Goal: Task Accomplishment & Management: Manage account settings

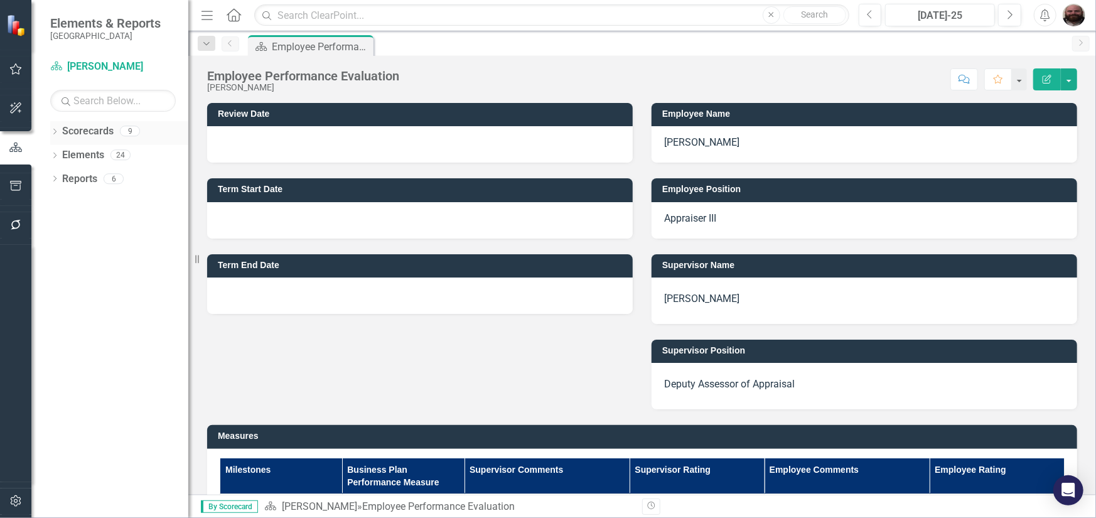
click at [54, 134] on icon "Dropdown" at bounding box center [54, 132] width 9 height 7
click at [64, 157] on icon "Dropdown" at bounding box center [61, 155] width 9 height 8
click at [77, 176] on icon "Dropdown" at bounding box center [73, 179] width 9 height 8
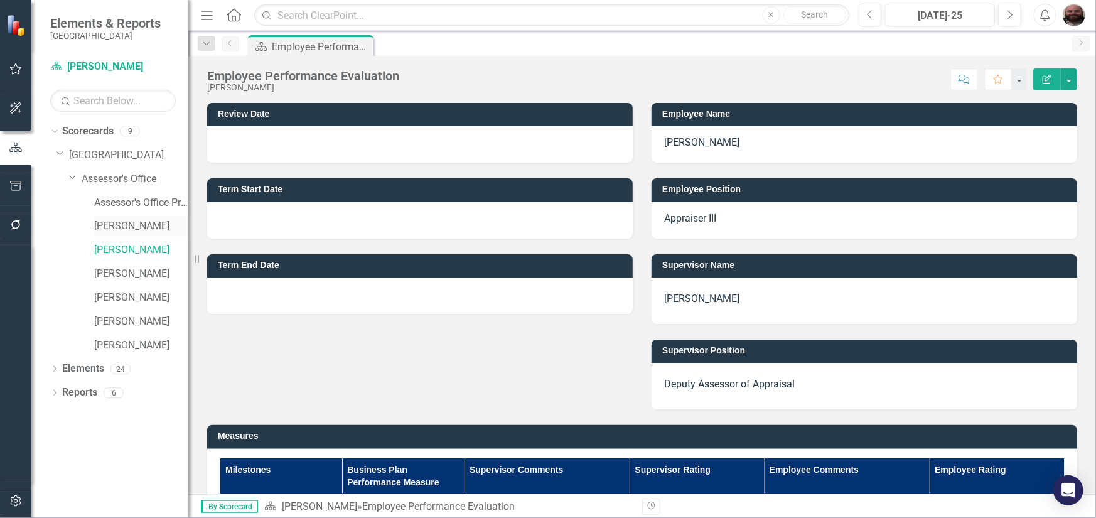
click at [119, 230] on link "[PERSON_NAME]" at bounding box center [141, 226] width 94 height 14
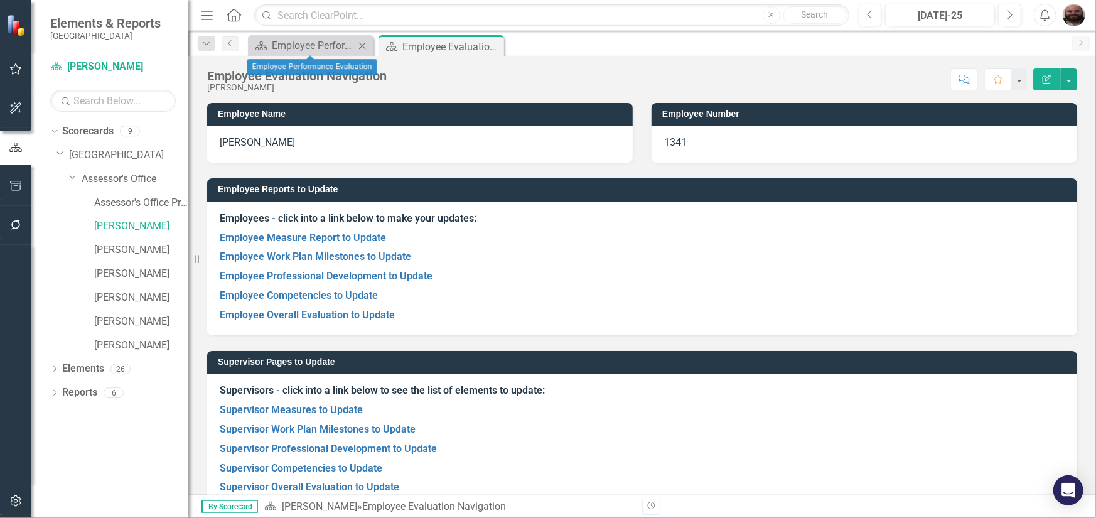
click at [365, 46] on icon "Close" at bounding box center [362, 46] width 13 height 10
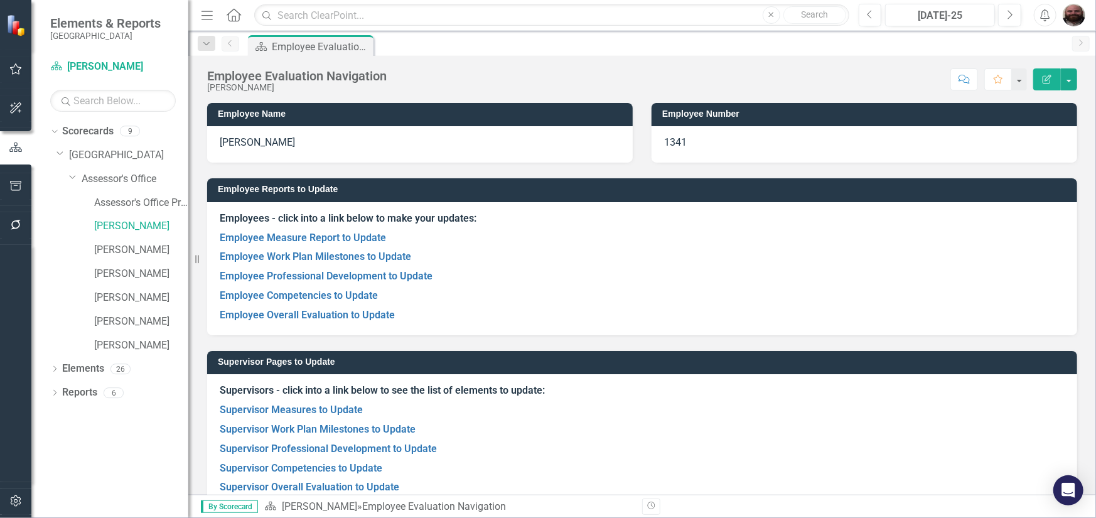
click at [653, 79] on div "Score: N/A [DATE]-25 Completed Comment Favorite Edit Report" at bounding box center [735, 78] width 684 height 21
click at [323, 411] on link "Supervisor Measures to Update" at bounding box center [291, 410] width 143 height 12
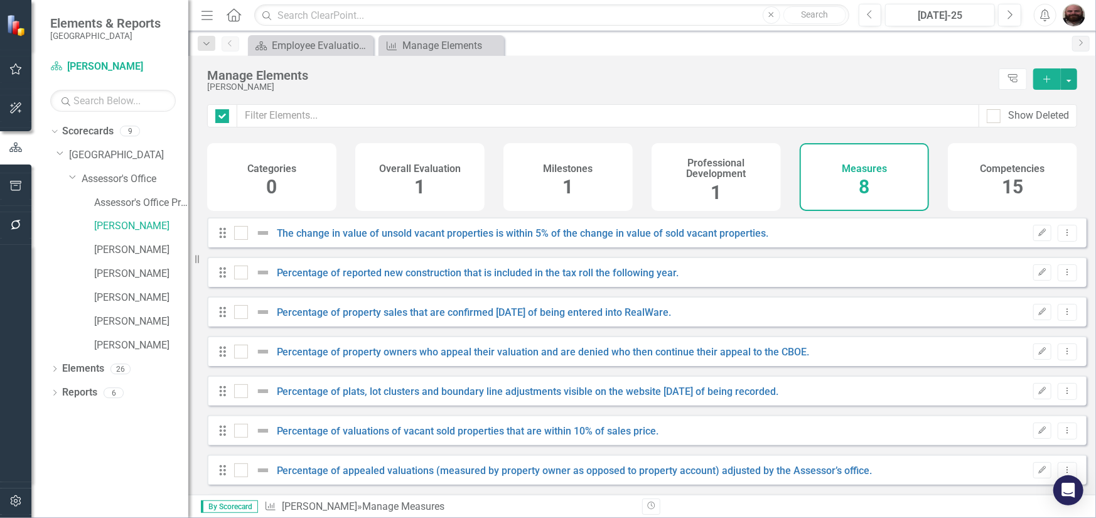
checkbox input "false"
click at [717, 175] on h4 "Professional Development" at bounding box center [716, 169] width 114 height 22
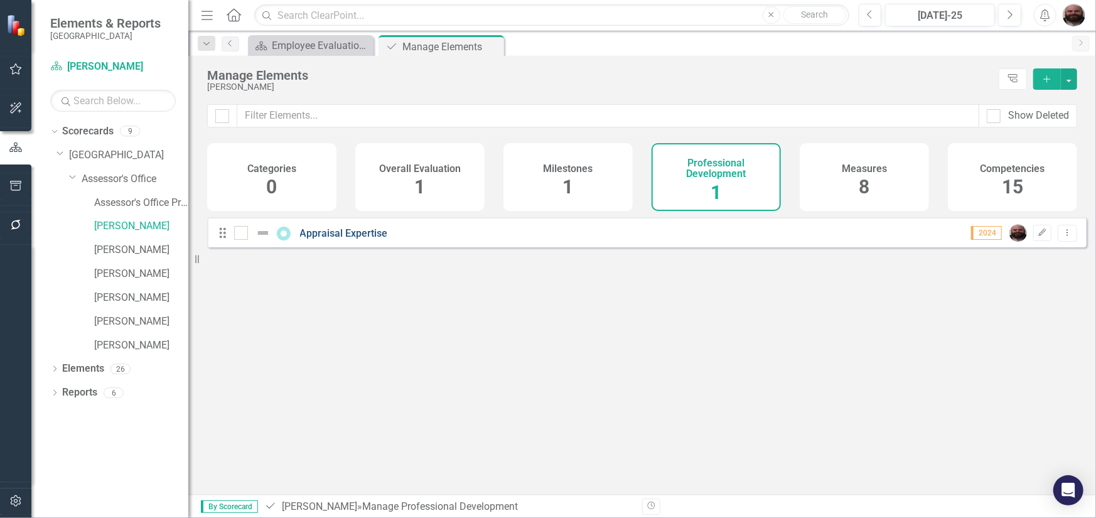
click at [354, 239] on link "Appraisal Expertise" at bounding box center [344, 233] width 88 height 12
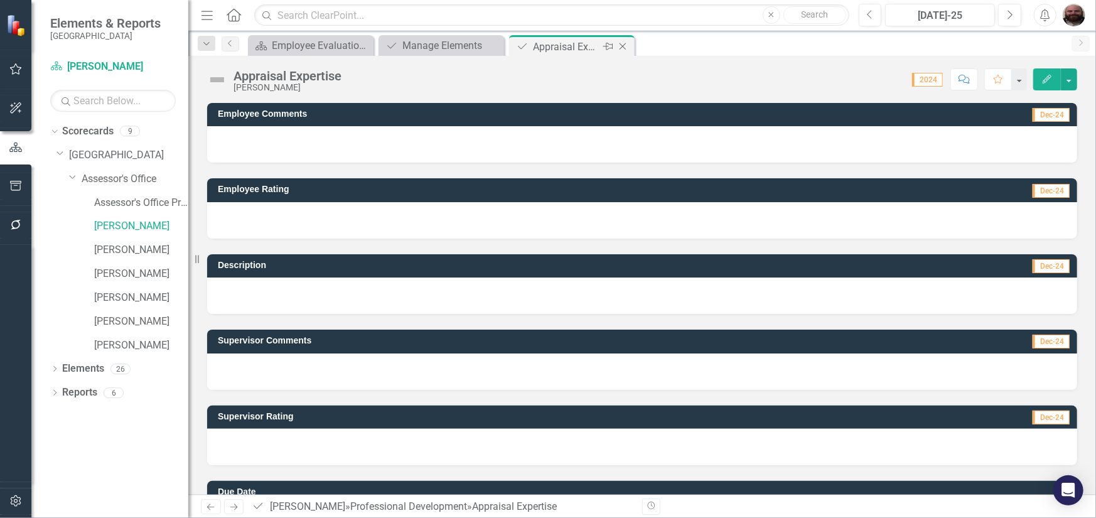
click at [627, 46] on icon "Close" at bounding box center [623, 46] width 13 height 10
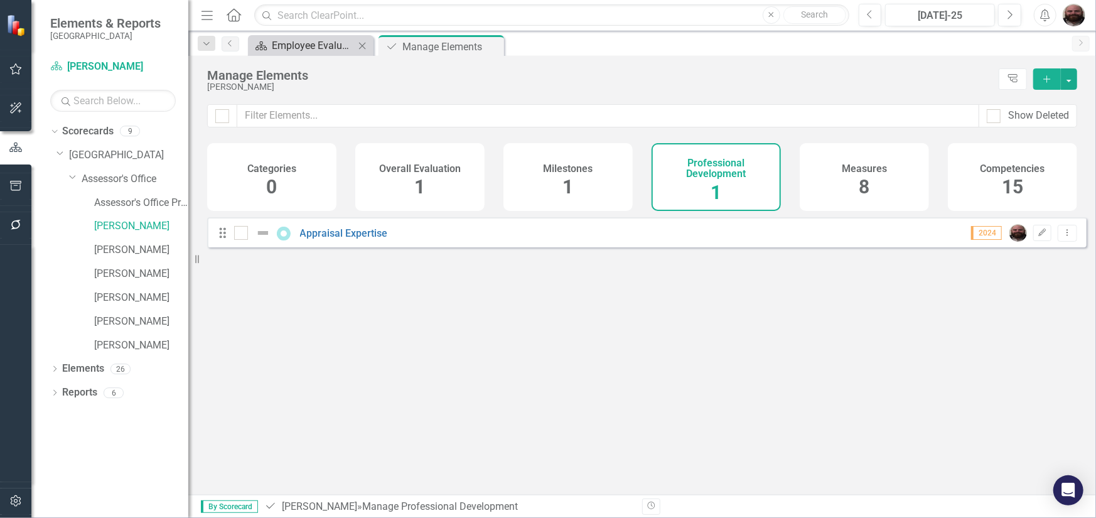
click at [318, 50] on div "Employee Evaluation Navigation" at bounding box center [313, 46] width 83 height 16
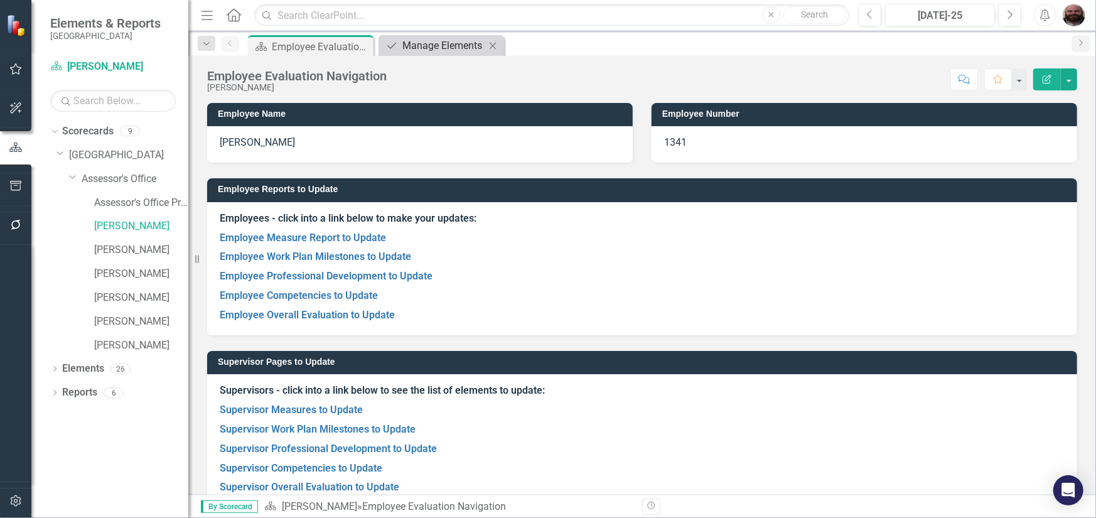
click at [448, 46] on div "Manage Elements" at bounding box center [444, 46] width 83 height 16
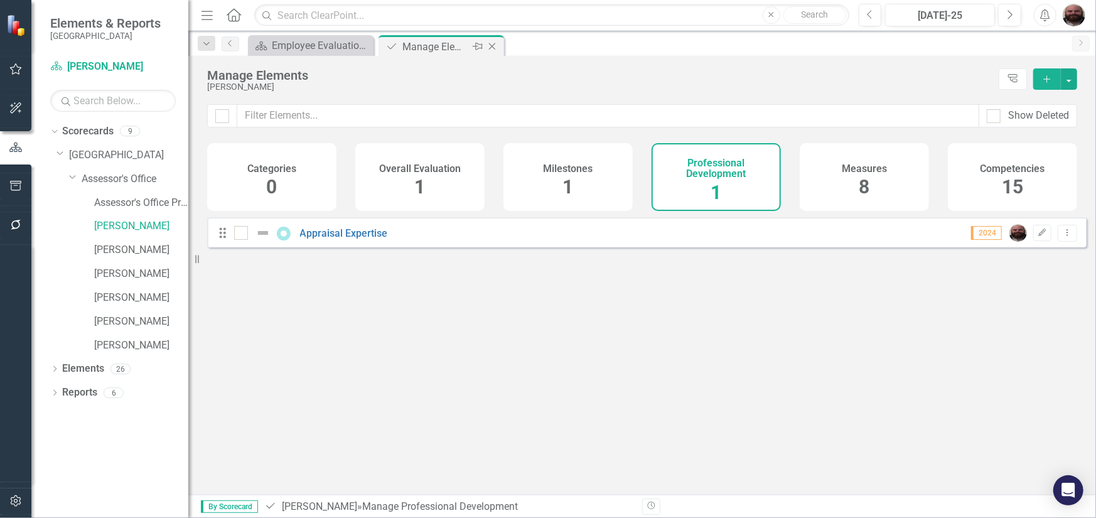
click at [492, 44] on icon "Close" at bounding box center [492, 46] width 13 height 10
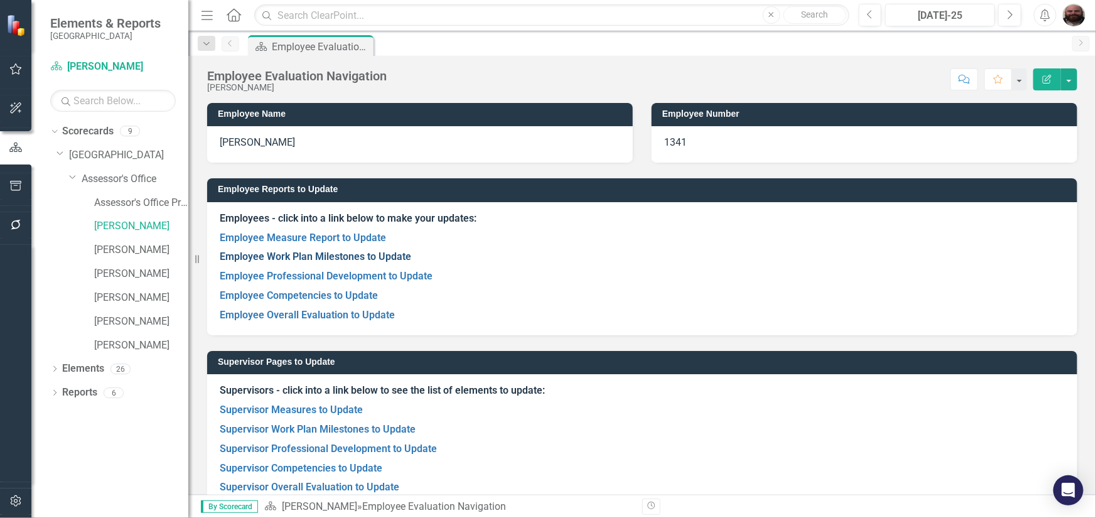
click at [311, 254] on link "Employee Work Plan Milestones to Update" at bounding box center [316, 257] width 192 height 12
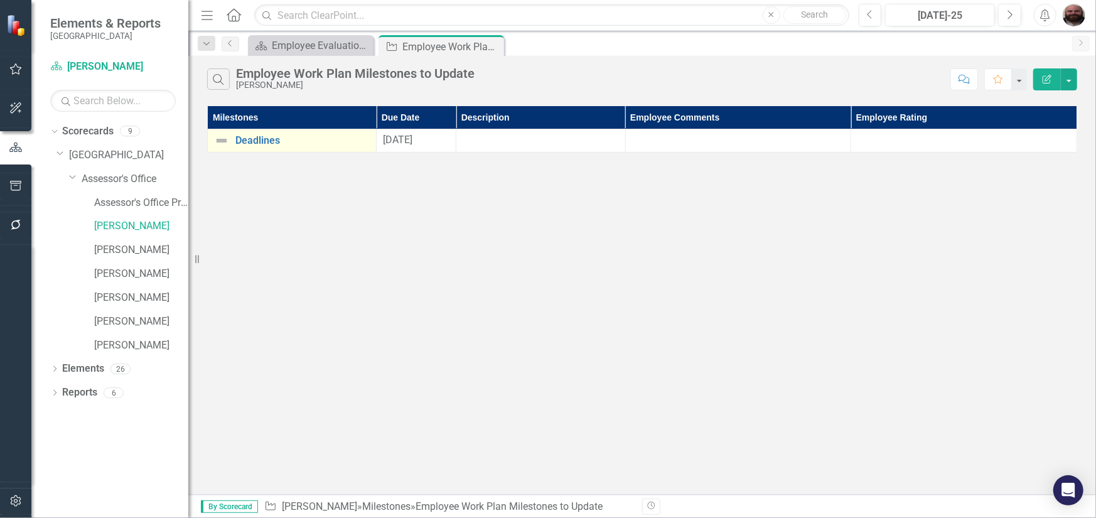
click at [220, 142] on img at bounding box center [221, 140] width 15 height 15
click at [237, 141] on link "Deadlines" at bounding box center [302, 140] width 134 height 11
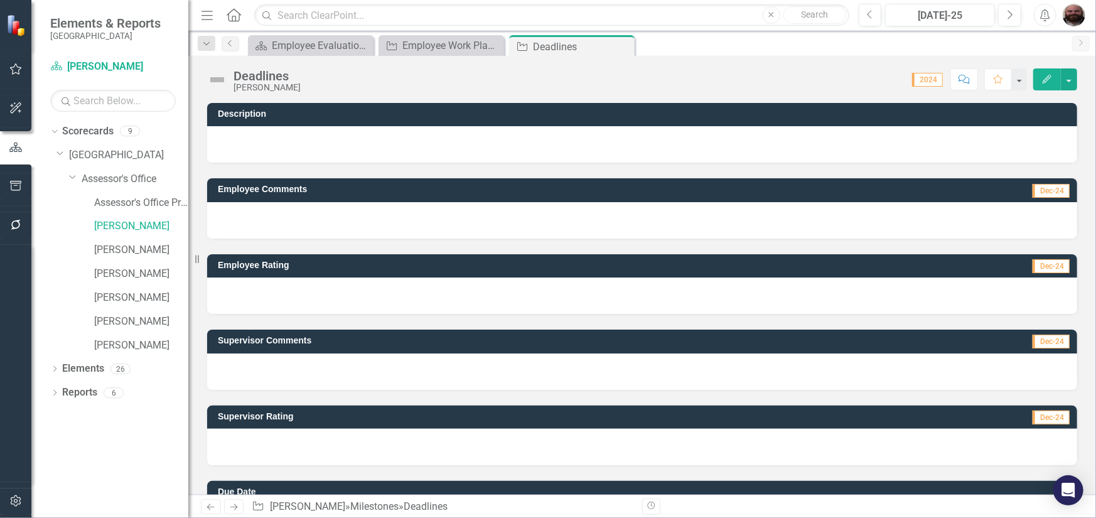
click at [1042, 192] on span "Dec-24" at bounding box center [1051, 191] width 37 height 14
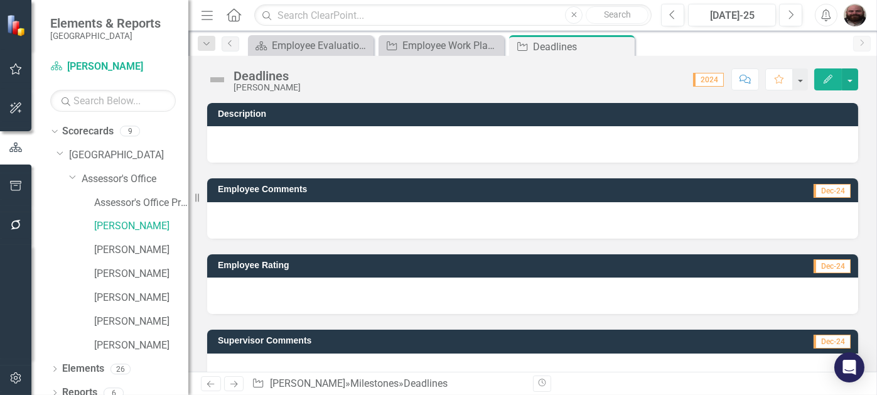
drag, startPoint x: 619, startPoint y: 48, endPoint x: 628, endPoint y: 45, distance: 9.3
click at [0, 0] on div "Close" at bounding box center [0, 0] width 0 height 0
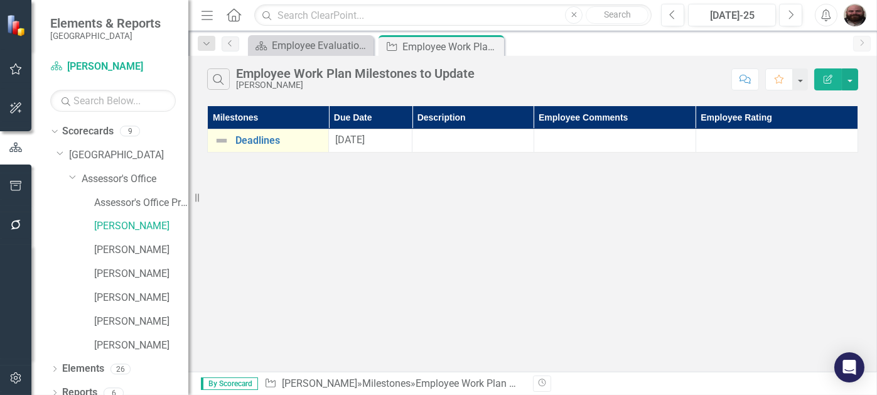
click at [222, 138] on img at bounding box center [221, 140] width 15 height 15
click at [240, 140] on link "Deadlines" at bounding box center [278, 140] width 87 height 11
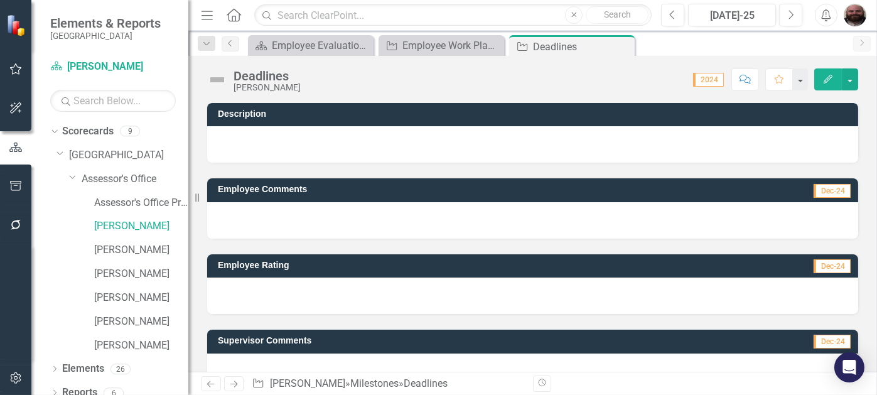
click at [235, 127] on div at bounding box center [532, 144] width 651 height 36
click at [622, 48] on icon "Close" at bounding box center [623, 46] width 13 height 10
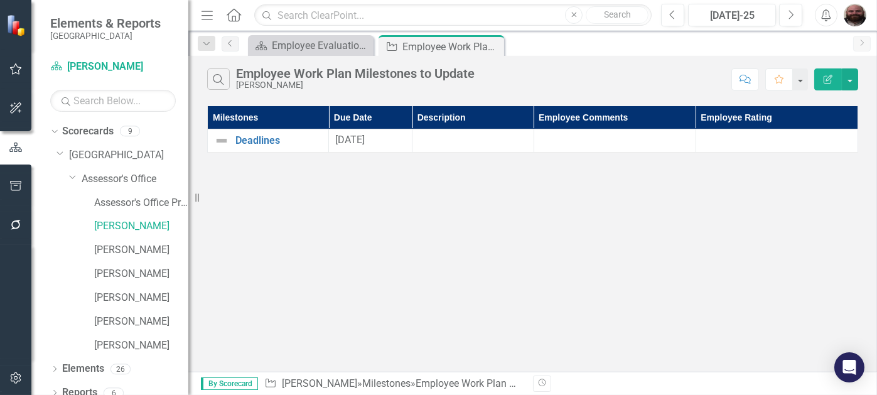
click at [386, 93] on div "Search Employee Work Plan Milestones to Update [PERSON_NAME] Comment Favorite E…" at bounding box center [532, 76] width 689 height 41
click at [127, 247] on link "[PERSON_NAME]" at bounding box center [141, 250] width 94 height 14
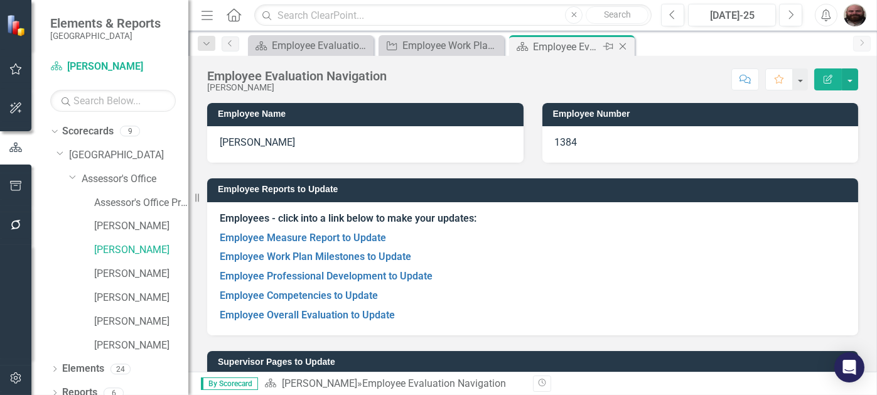
click at [622, 51] on icon "Close" at bounding box center [623, 46] width 13 height 10
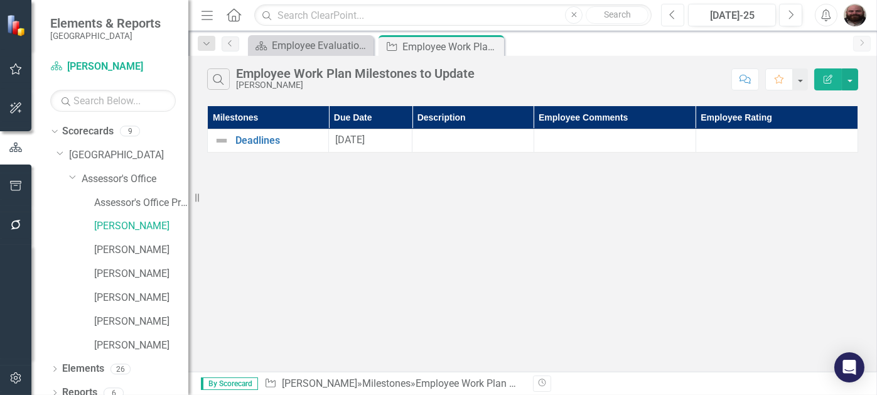
click at [667, 14] on button "Previous" at bounding box center [672, 15] width 23 height 23
click at [667, 18] on button "Previous" at bounding box center [672, 15] width 23 height 23
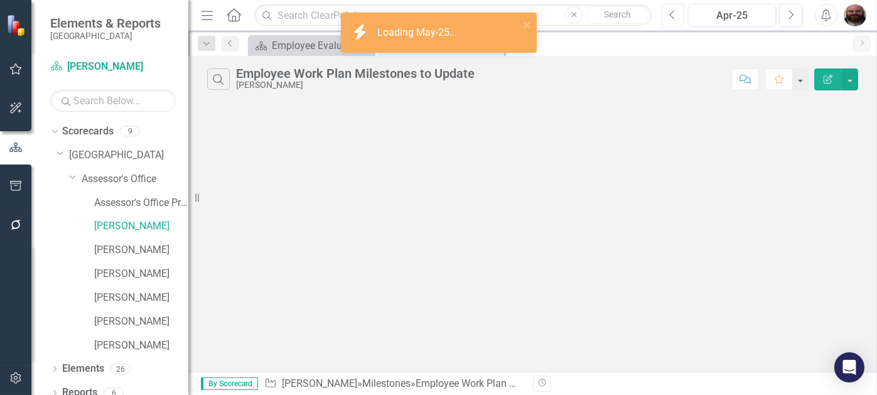
click at [667, 18] on button "Previous" at bounding box center [672, 15] width 23 height 23
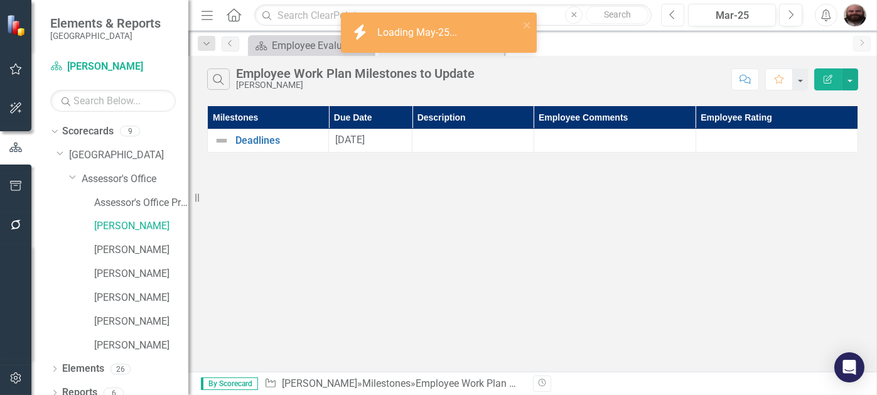
click at [667, 18] on button "Previous" at bounding box center [672, 15] width 23 height 23
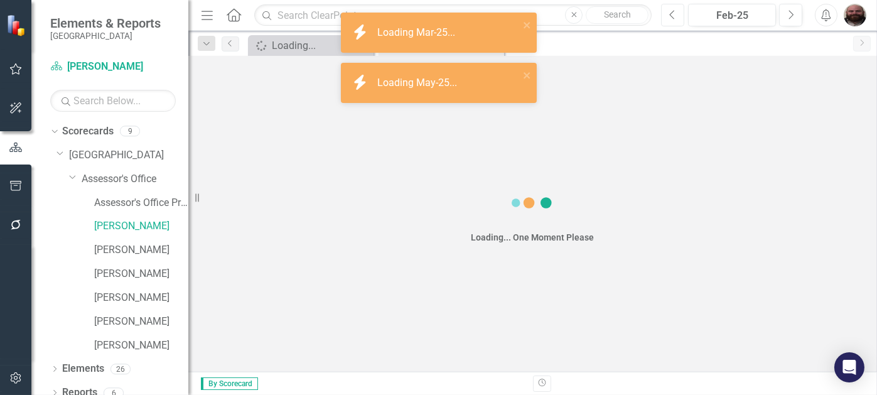
click at [667, 18] on button "Previous" at bounding box center [672, 15] width 23 height 23
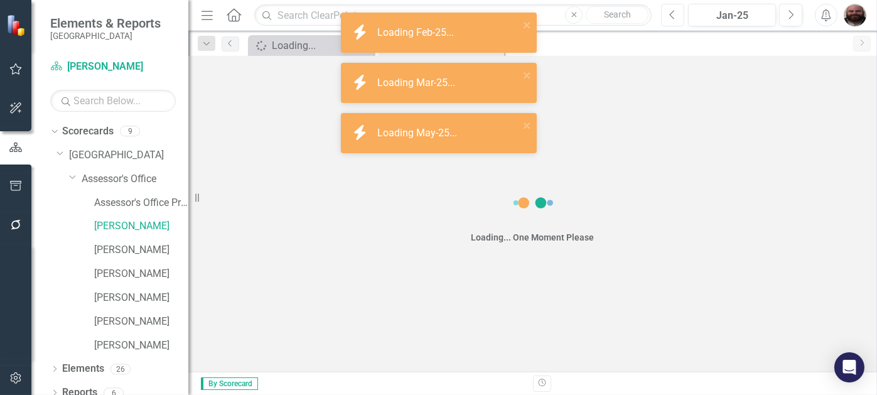
click at [667, 18] on button "Previous" at bounding box center [672, 15] width 23 height 23
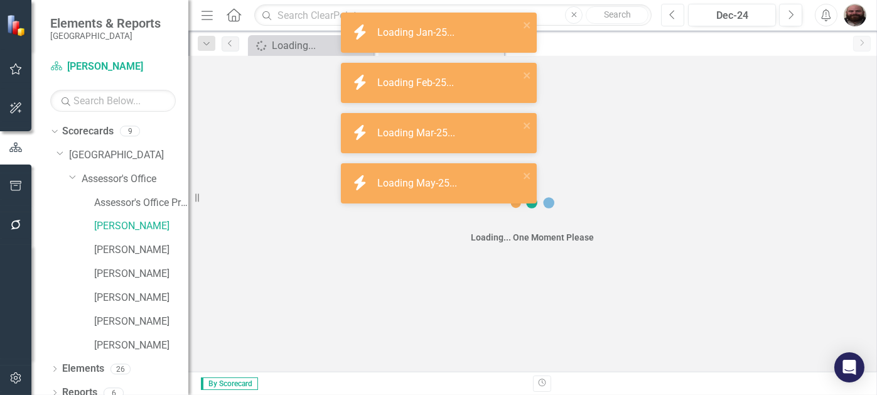
click at [667, 18] on button "Previous" at bounding box center [672, 15] width 23 height 23
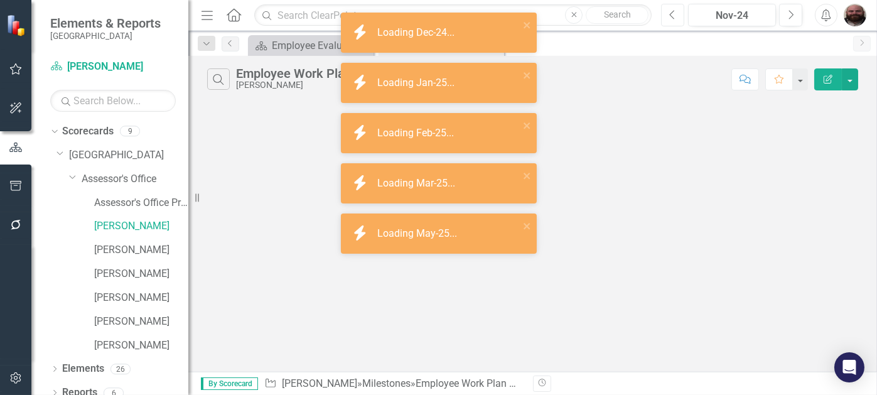
click at [667, 18] on button "Previous" at bounding box center [672, 15] width 23 height 23
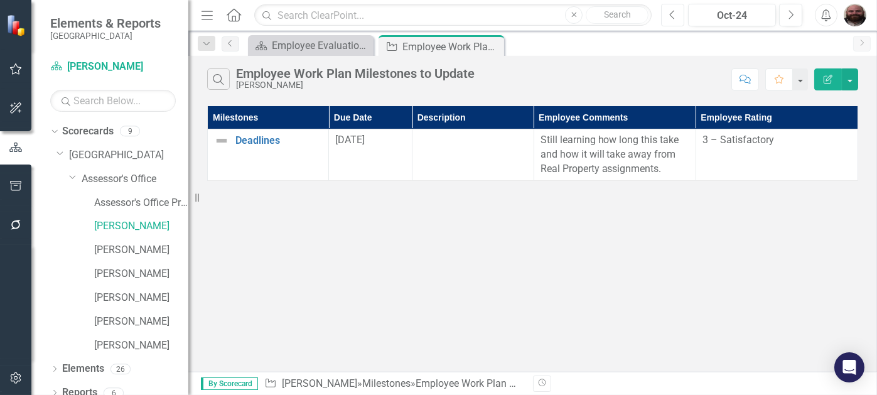
click at [667, 18] on button "Previous" at bounding box center [672, 15] width 23 height 23
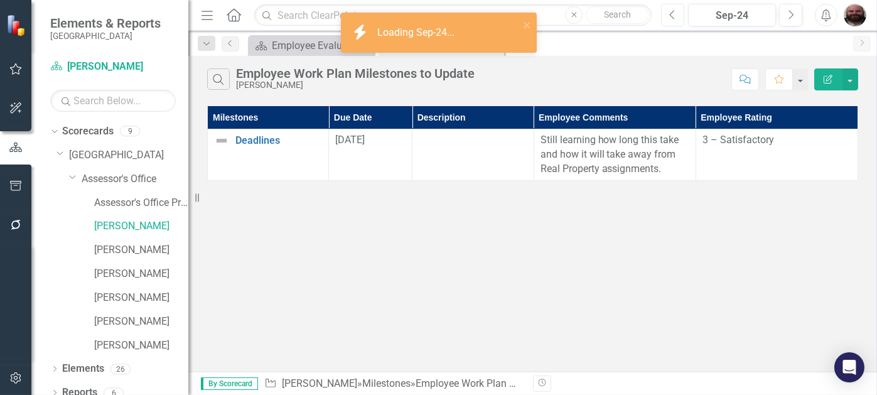
click at [667, 18] on button "Previous" at bounding box center [672, 15] width 23 height 23
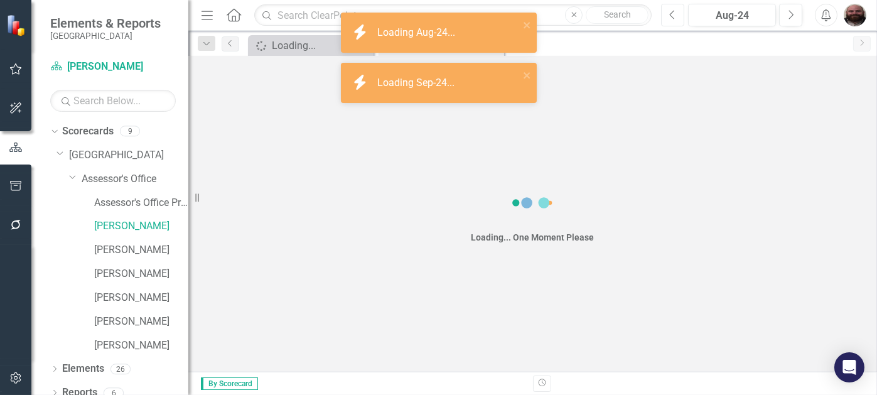
click at [667, 18] on button "Previous" at bounding box center [672, 15] width 23 height 23
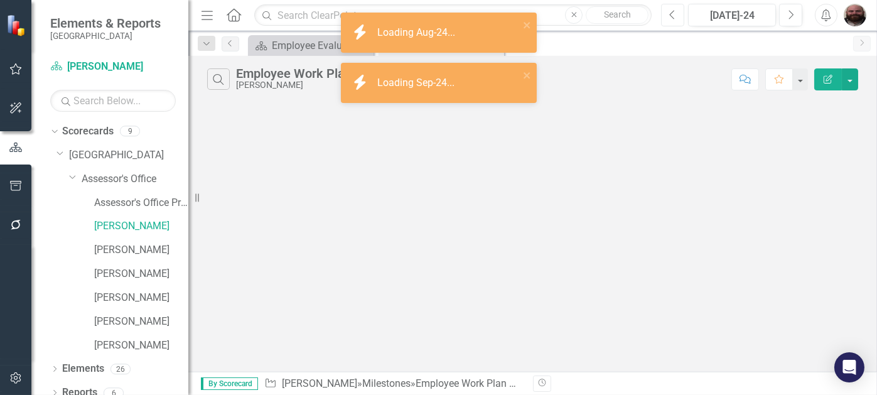
click at [667, 18] on button "Previous" at bounding box center [672, 15] width 23 height 23
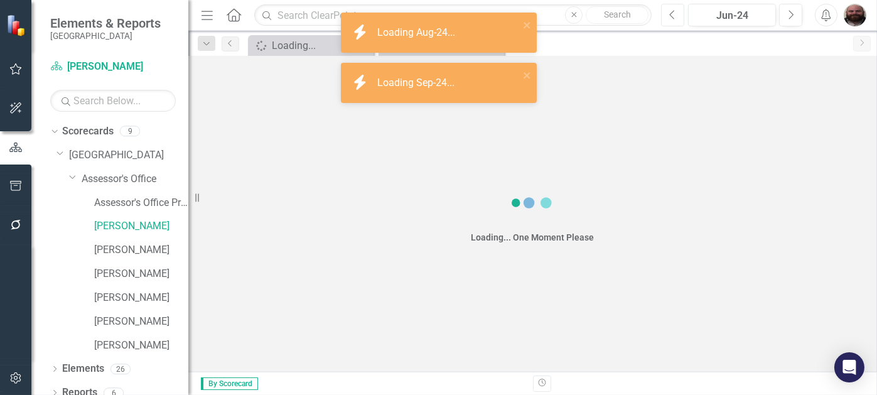
click at [667, 18] on button "Previous" at bounding box center [672, 15] width 23 height 23
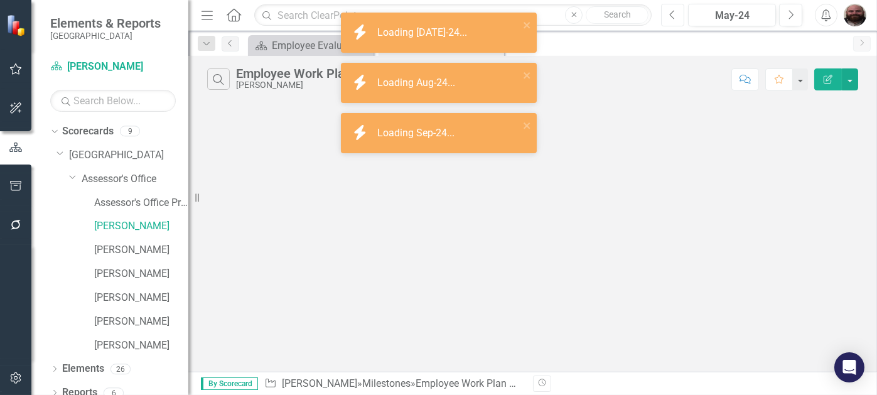
click at [667, 18] on button "Previous" at bounding box center [672, 15] width 23 height 23
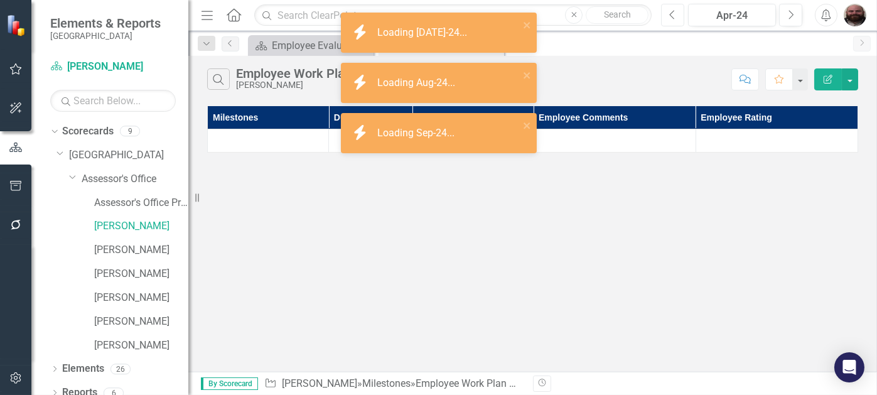
click at [667, 18] on button "Previous" at bounding box center [672, 15] width 23 height 23
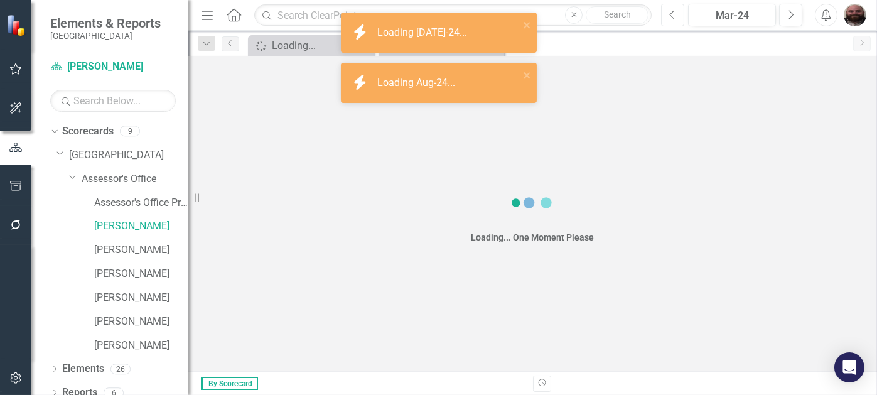
click at [667, 18] on button "Previous" at bounding box center [672, 15] width 23 height 23
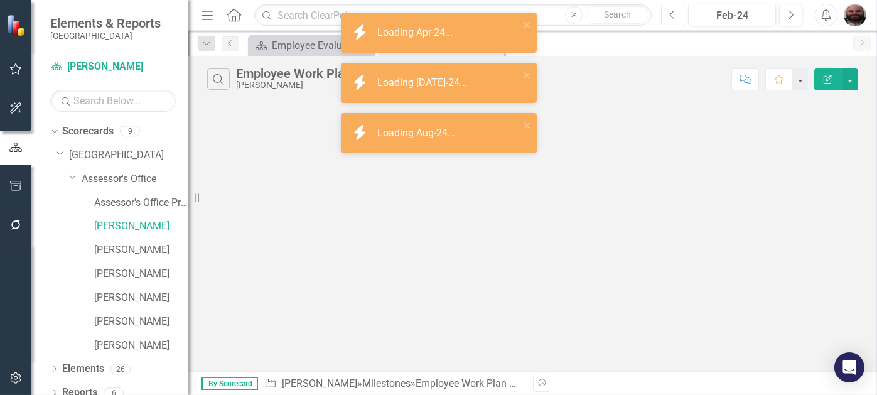
click at [667, 18] on button "Previous" at bounding box center [672, 15] width 23 height 23
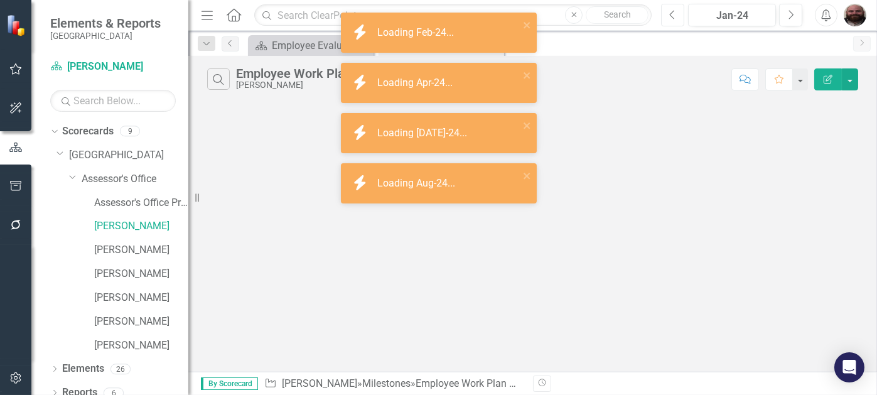
click at [667, 18] on button "Previous" at bounding box center [672, 15] width 23 height 23
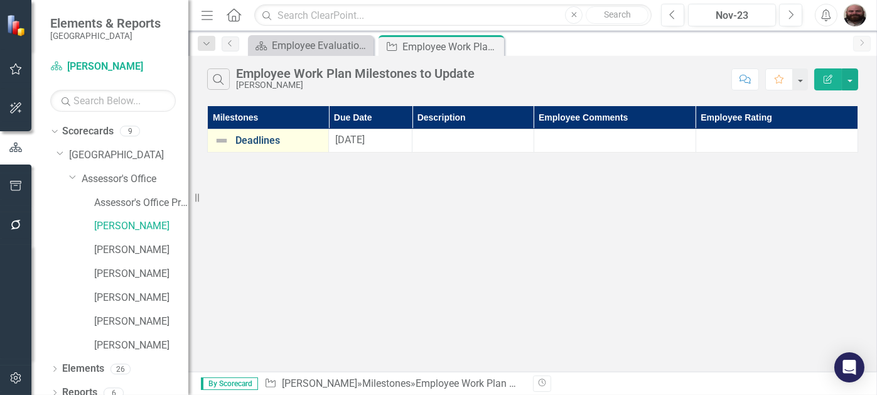
click at [270, 140] on link "Deadlines" at bounding box center [278, 140] width 87 height 11
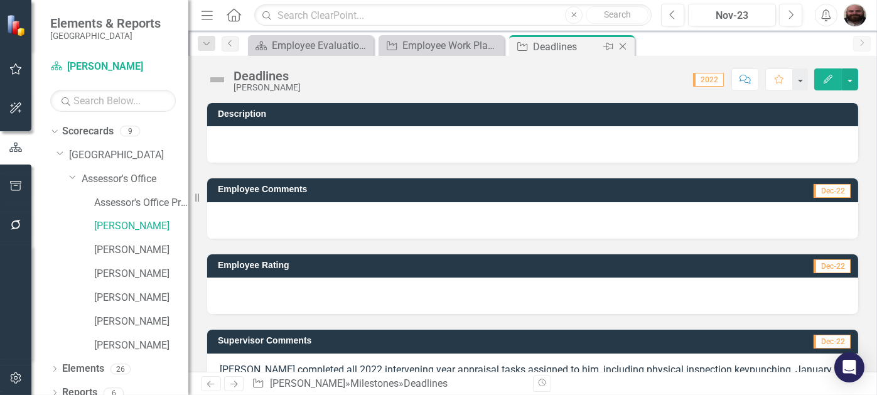
click at [621, 46] on icon "Close" at bounding box center [623, 46] width 13 height 10
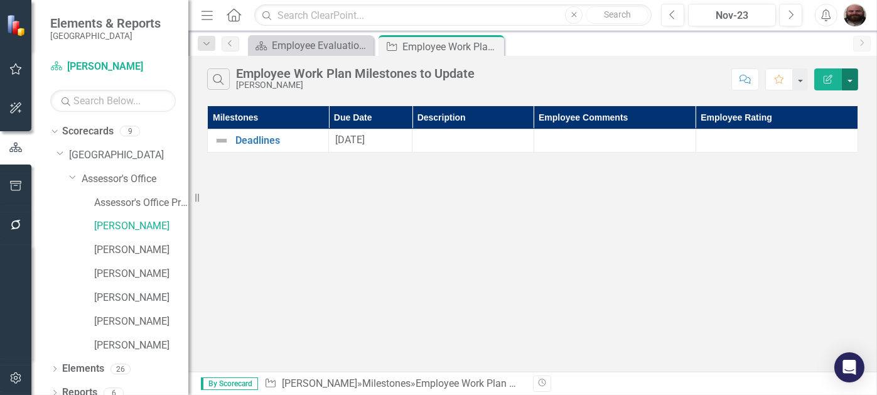
click at [845, 82] on button "button" at bounding box center [850, 79] width 16 height 22
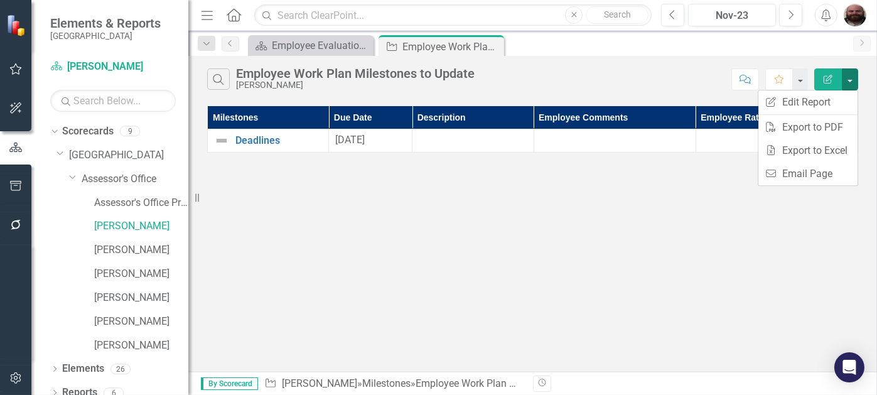
click at [827, 81] on icon "Edit Report" at bounding box center [828, 79] width 11 height 9
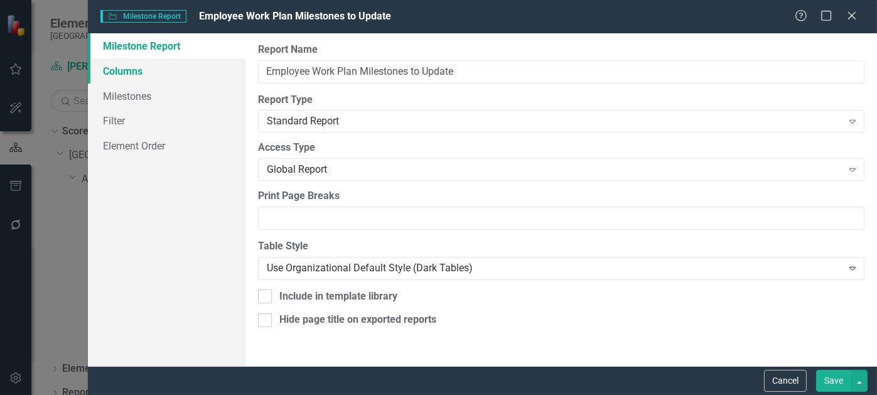
click at [140, 73] on link "Columns" at bounding box center [167, 70] width 158 height 25
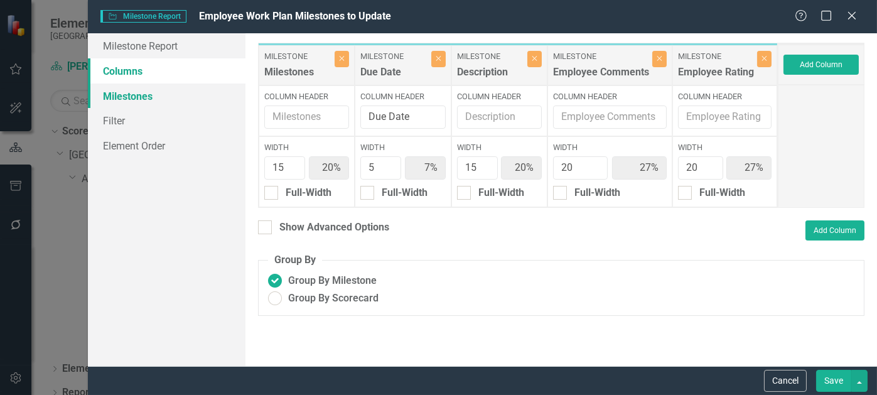
click at [125, 102] on link "Milestones" at bounding box center [167, 96] width 158 height 25
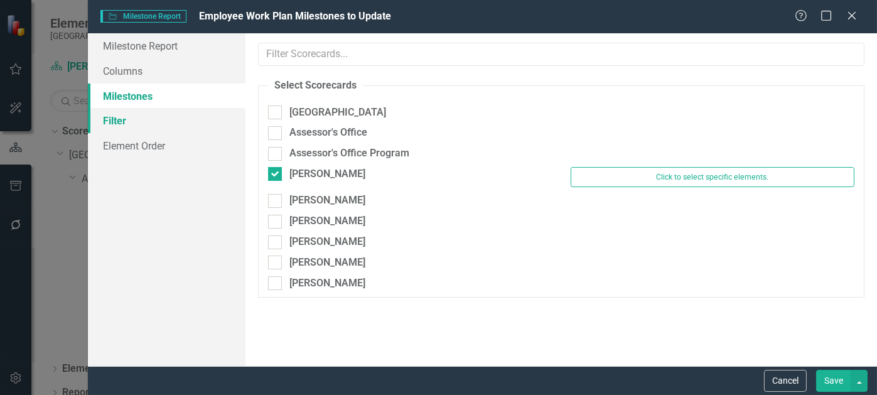
click at [122, 120] on link "Filter" at bounding box center [167, 120] width 158 height 25
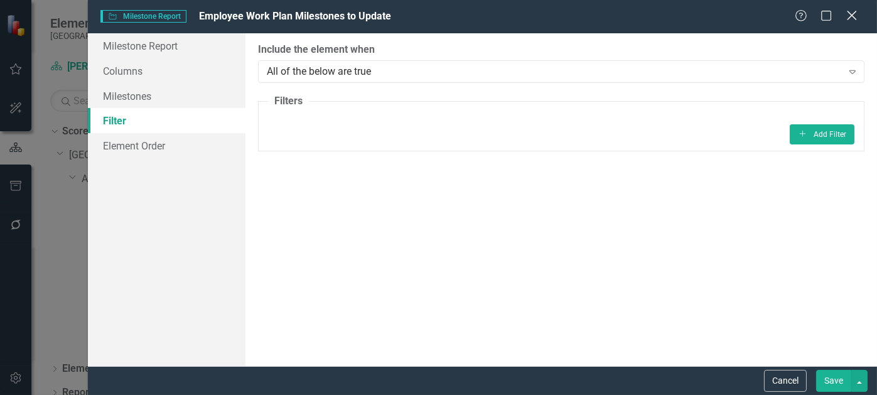
click at [855, 18] on icon "Close" at bounding box center [852, 15] width 16 height 12
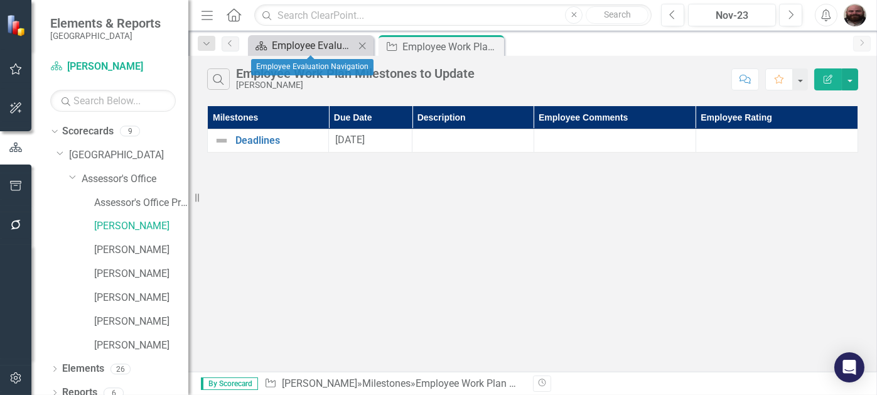
click at [336, 41] on div "Employee Evaluation Navigation" at bounding box center [313, 46] width 83 height 16
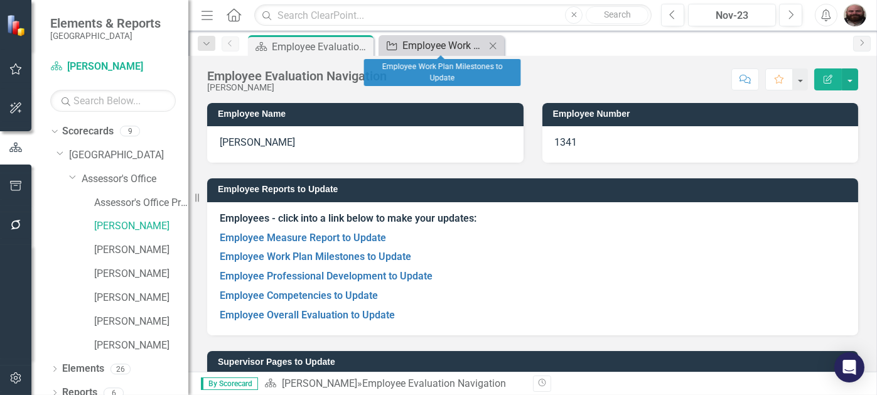
click at [431, 50] on div "Employee Work Plan Milestones to Update" at bounding box center [444, 46] width 83 height 16
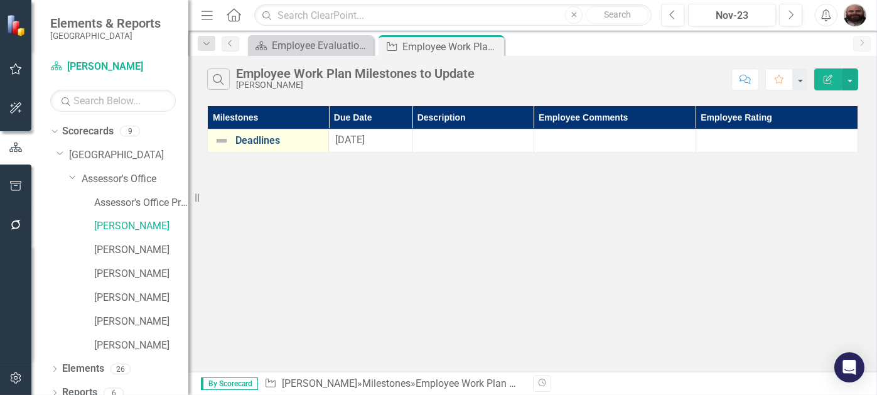
click at [262, 135] on link "Deadlines" at bounding box center [278, 140] width 87 height 11
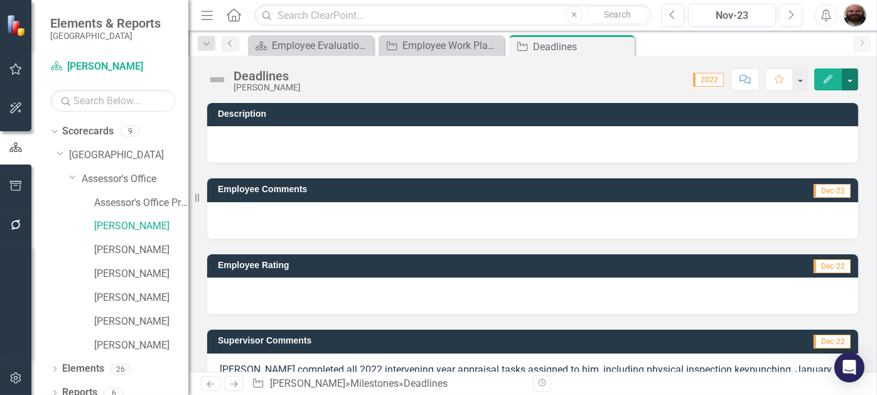
click at [843, 79] on button "button" at bounding box center [850, 79] width 16 height 22
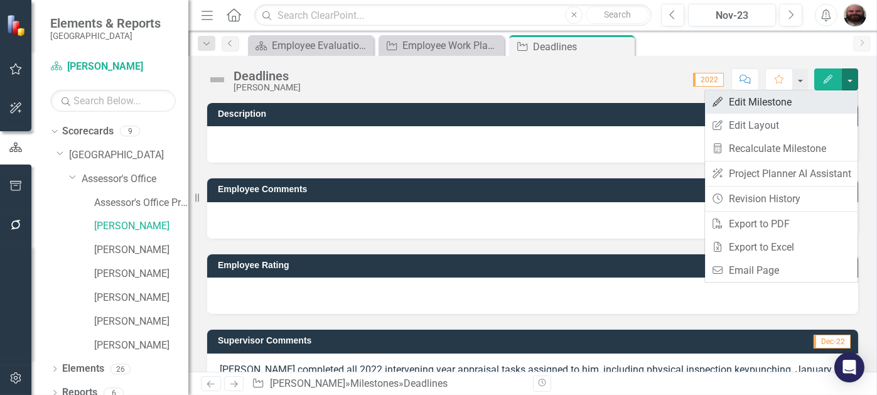
click at [766, 105] on link "Edit Edit Milestone" at bounding box center [781, 101] width 153 height 23
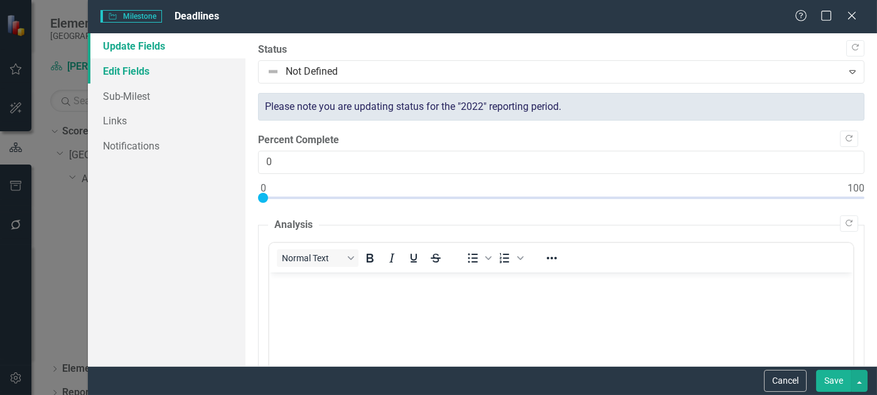
click at [109, 68] on link "Edit Fields" at bounding box center [167, 70] width 158 height 25
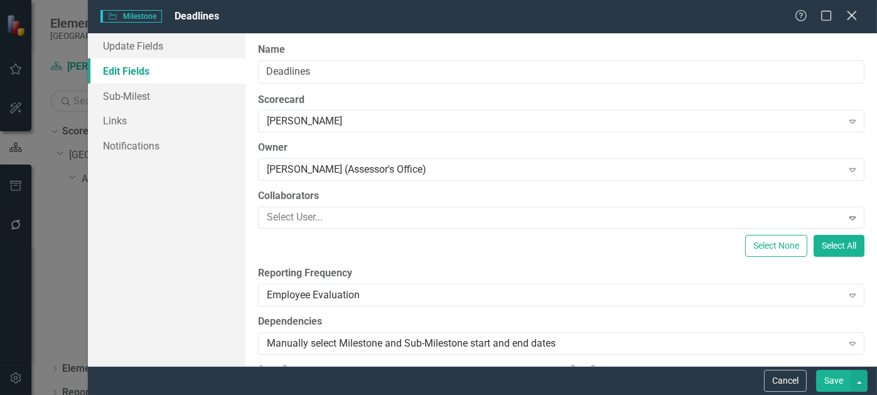
click at [855, 21] on icon "Close" at bounding box center [852, 15] width 16 height 12
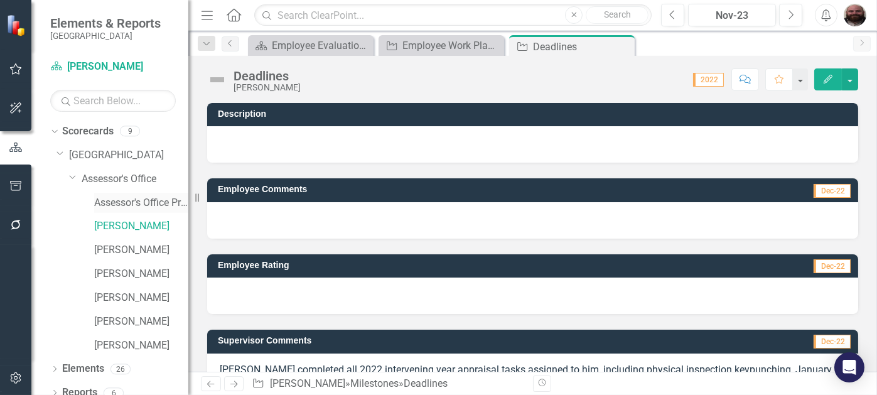
click at [148, 202] on link "Assessor's Office Program" at bounding box center [141, 203] width 94 height 14
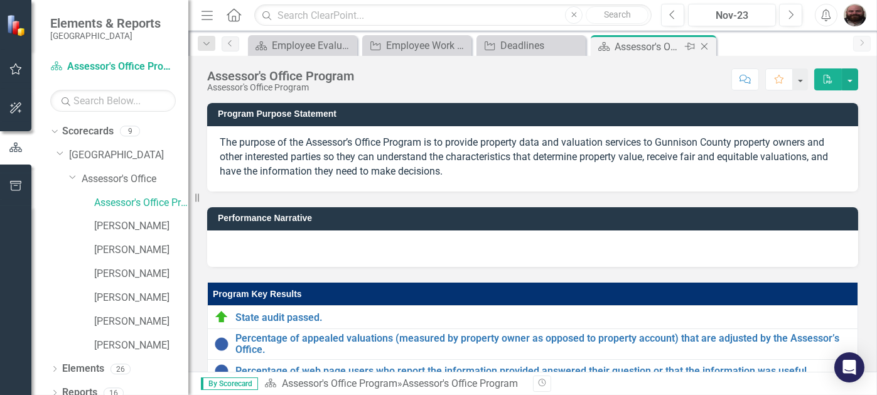
click at [701, 44] on icon "Close" at bounding box center [704, 46] width 13 height 10
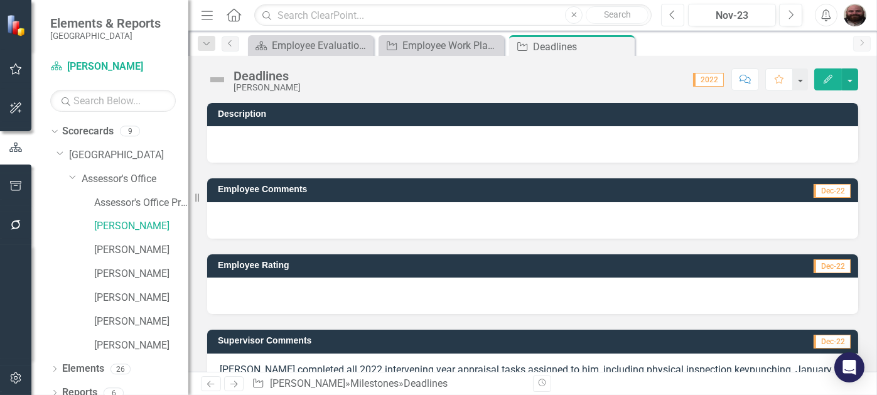
click at [676, 17] on icon "Previous" at bounding box center [672, 14] width 7 height 11
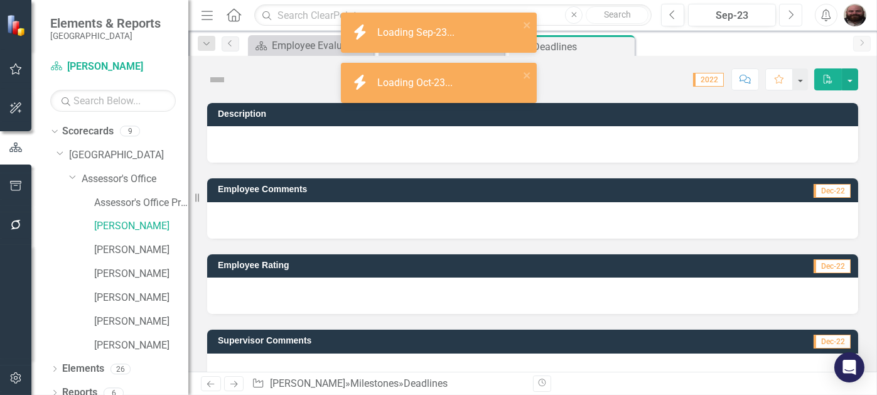
click at [792, 18] on icon "Next" at bounding box center [790, 14] width 7 height 11
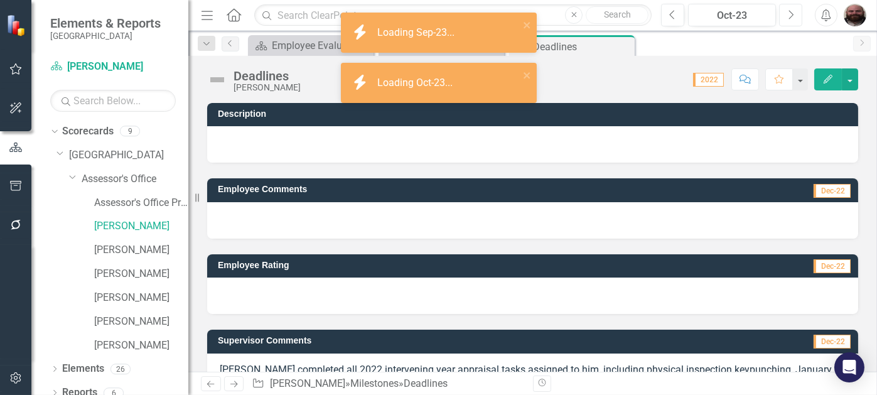
click at [792, 18] on icon "Next" at bounding box center [790, 14] width 7 height 11
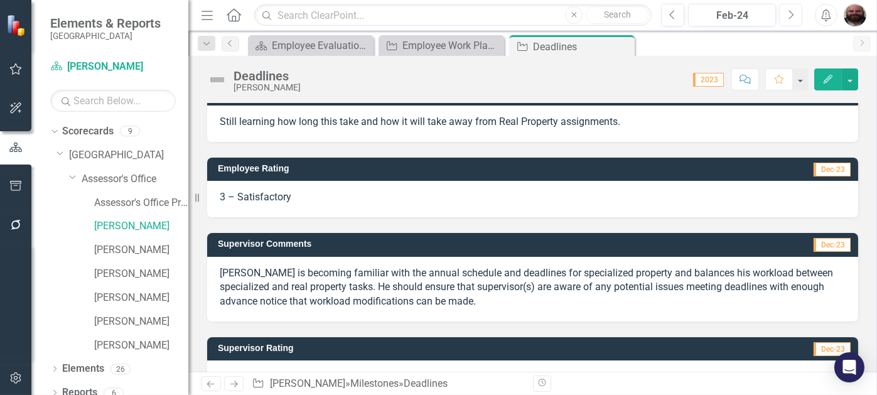
scroll to position [95, 0]
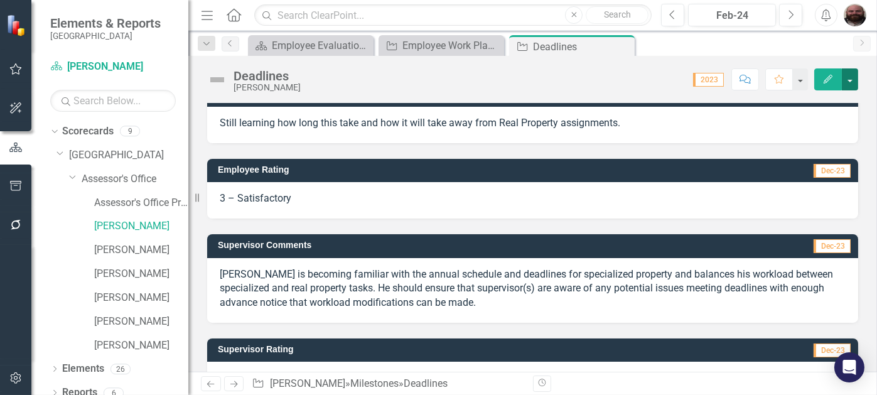
click at [846, 78] on button "button" at bounding box center [850, 79] width 16 height 22
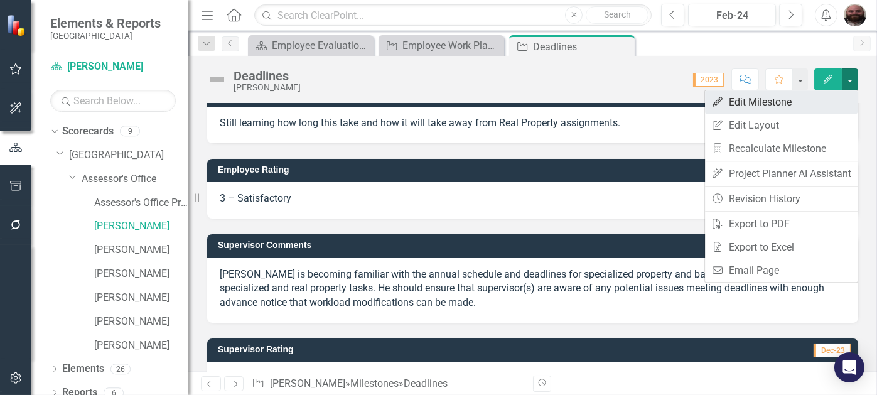
click at [797, 106] on link "Edit Edit Milestone" at bounding box center [781, 101] width 153 height 23
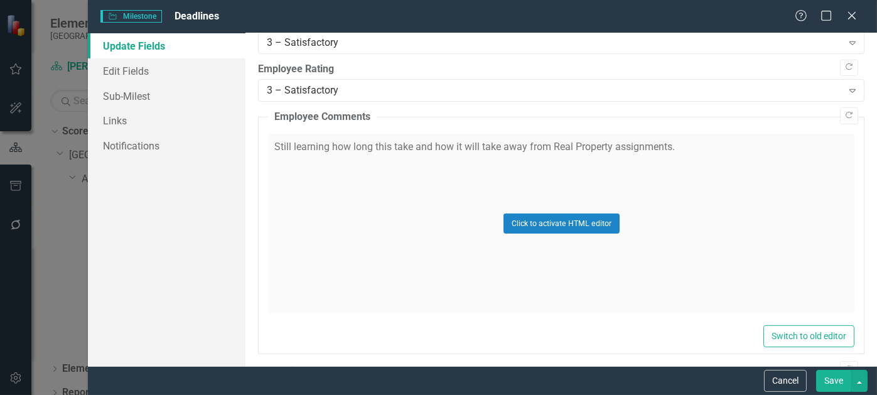
scroll to position [801, 0]
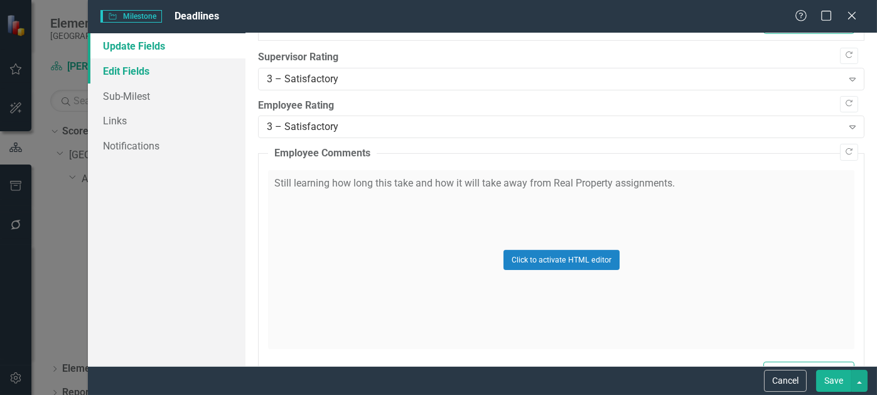
click at [131, 70] on link "Edit Fields" at bounding box center [167, 70] width 158 height 25
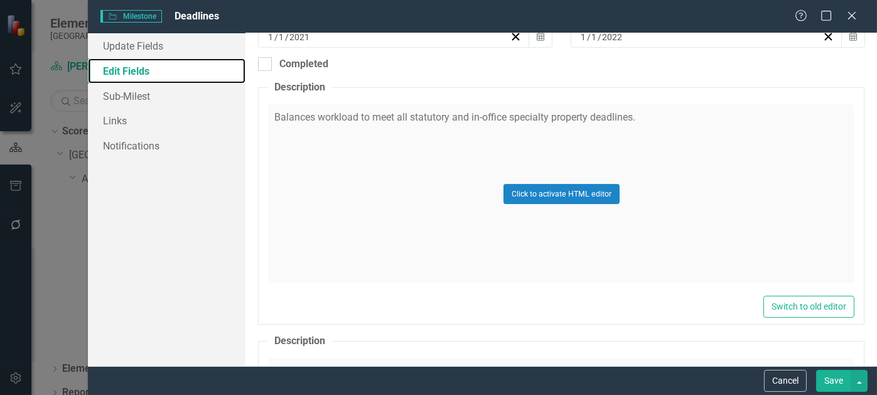
scroll to position [355, 0]
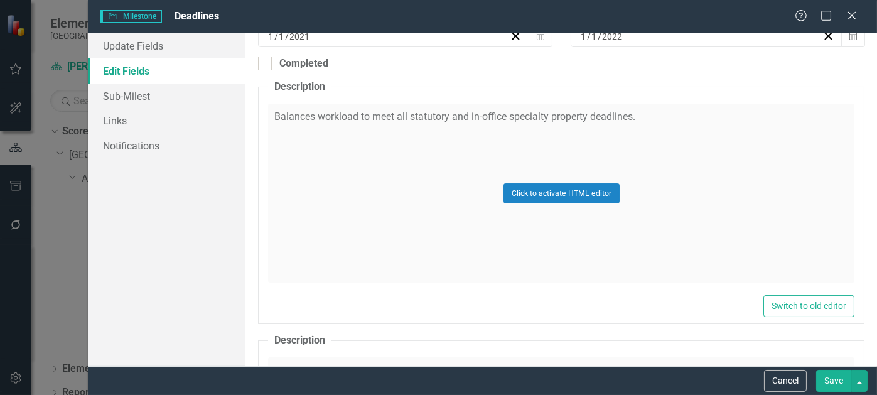
click at [261, 114] on fieldset "Description Balances workload to meet all statutory and in-office specialty pro…" at bounding box center [561, 202] width 607 height 244
click at [153, 45] on link "Update Fields" at bounding box center [167, 45] width 158 height 25
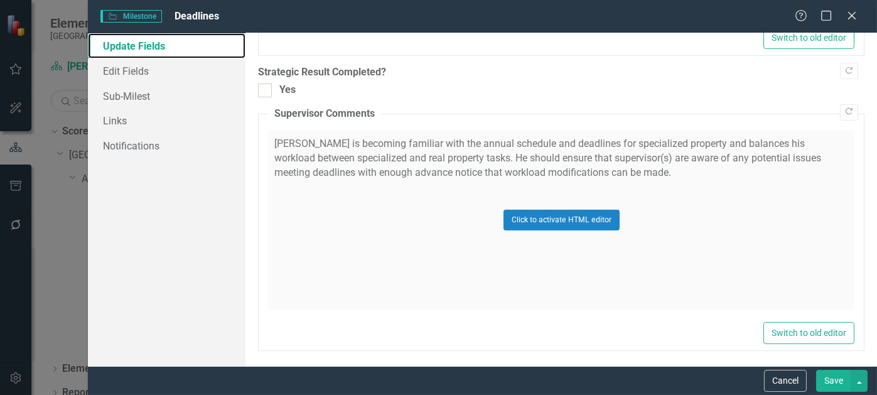
scroll to position [1134, 0]
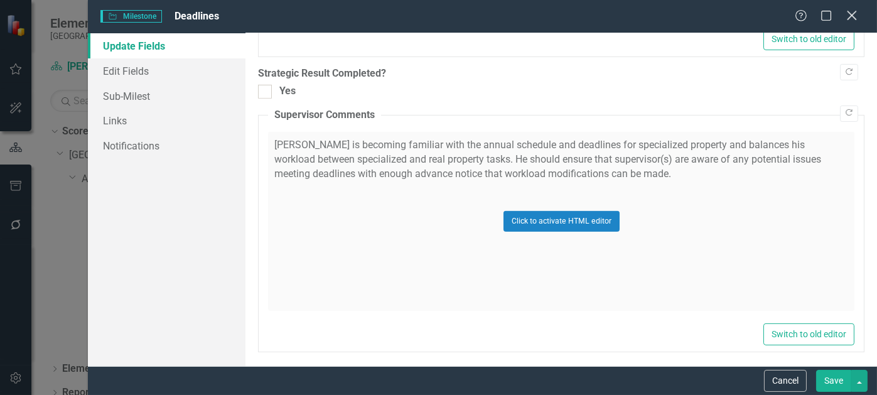
click at [857, 14] on icon "Close" at bounding box center [852, 15] width 16 height 12
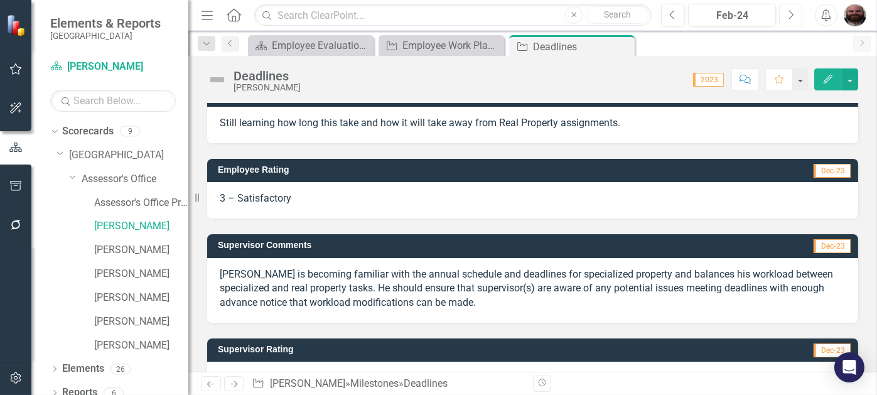
click at [787, 15] on button "Next" at bounding box center [790, 15] width 23 height 23
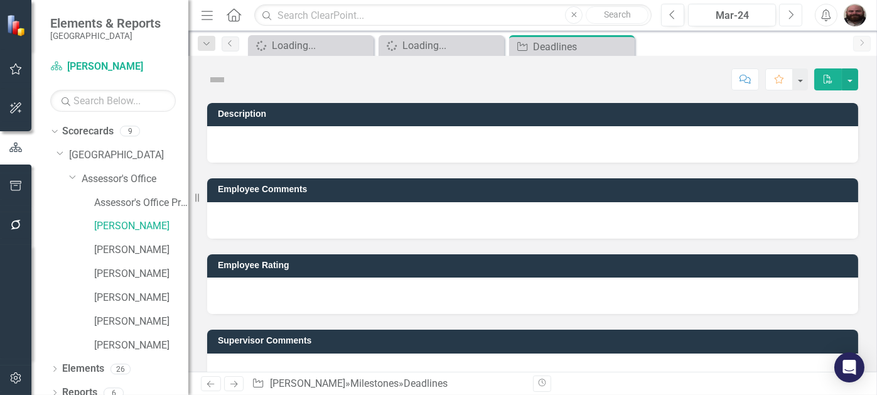
click at [787, 15] on button "Next" at bounding box center [790, 15] width 23 height 23
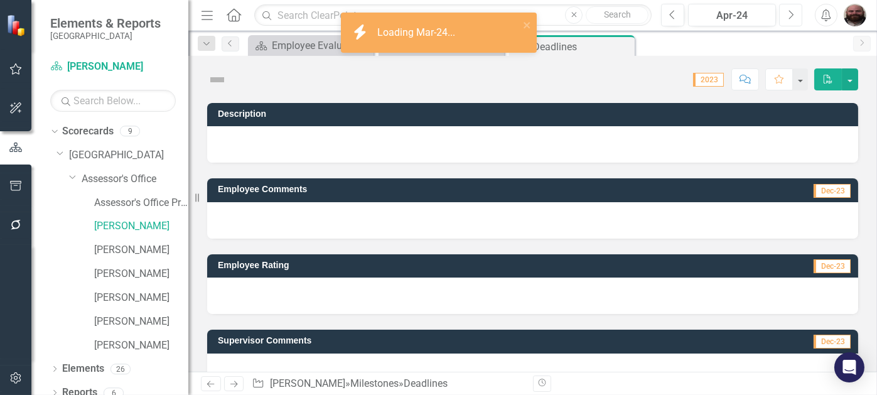
click at [787, 15] on button "Next" at bounding box center [790, 15] width 23 height 23
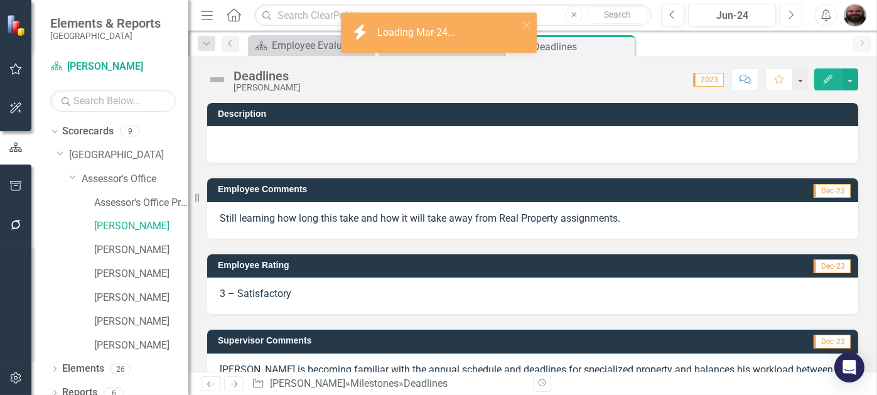
click at [787, 15] on button "Next" at bounding box center [790, 15] width 23 height 23
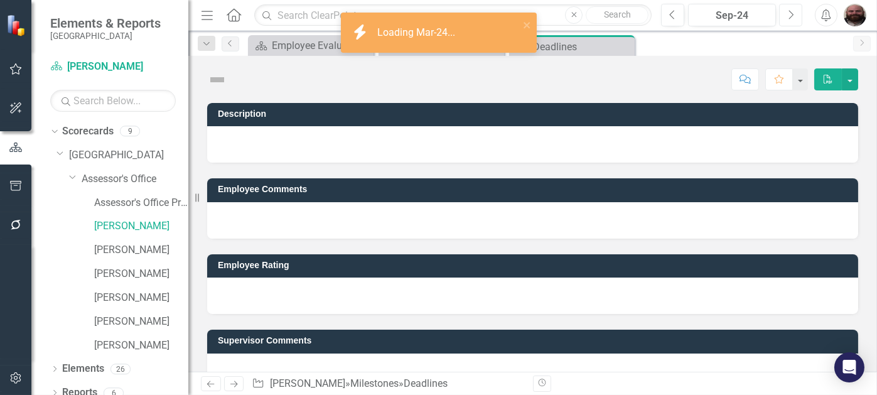
click at [787, 15] on button "Next" at bounding box center [790, 15] width 23 height 23
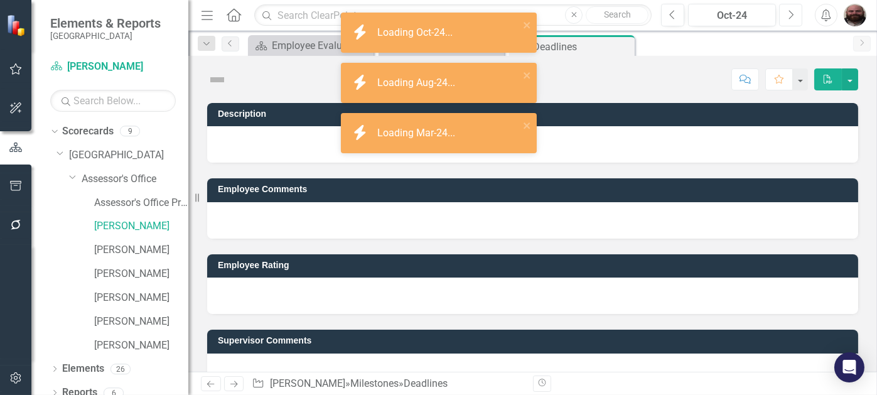
click at [787, 15] on button "Next" at bounding box center [790, 15] width 23 height 23
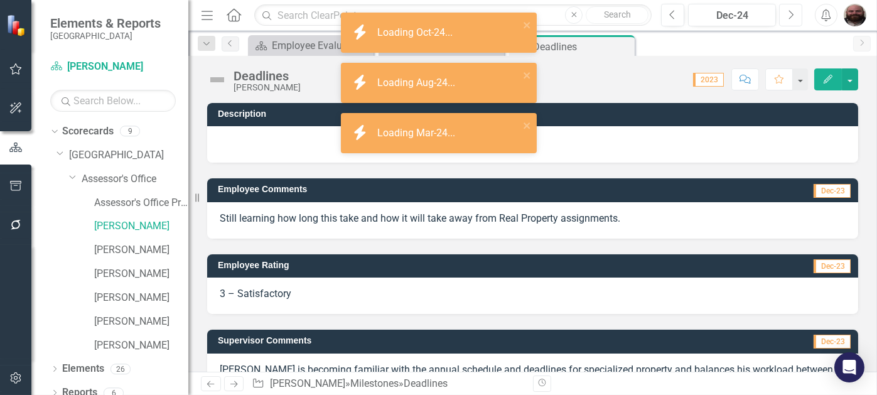
click at [787, 15] on button "Next" at bounding box center [790, 15] width 23 height 23
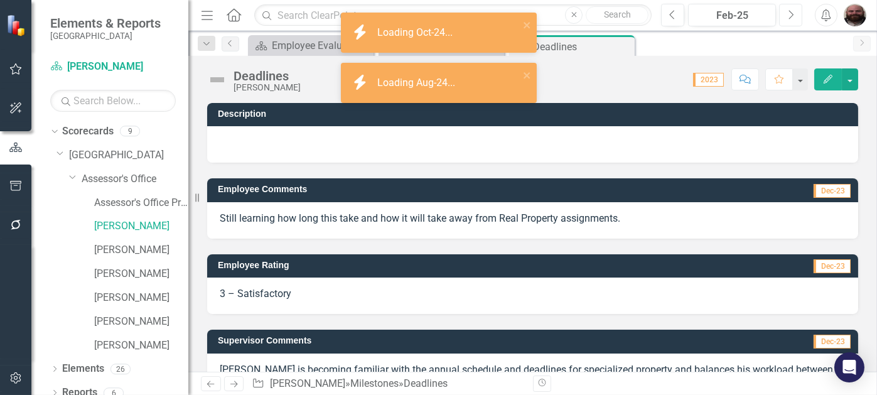
click at [787, 15] on button "Next" at bounding box center [790, 15] width 23 height 23
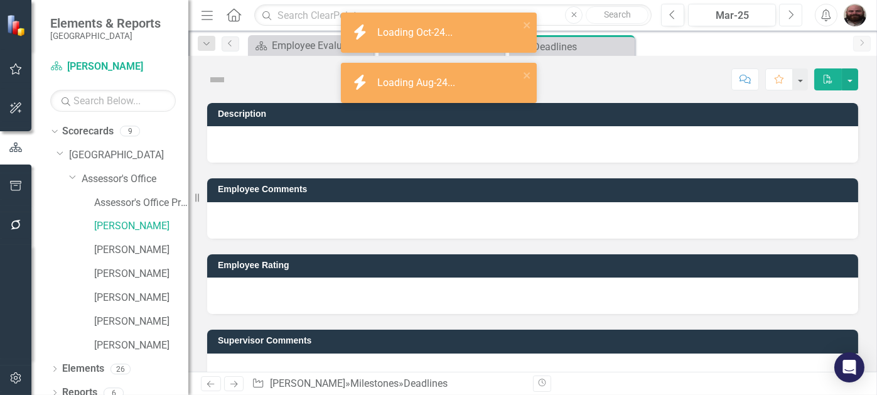
click at [787, 15] on button "Next" at bounding box center [790, 15] width 23 height 23
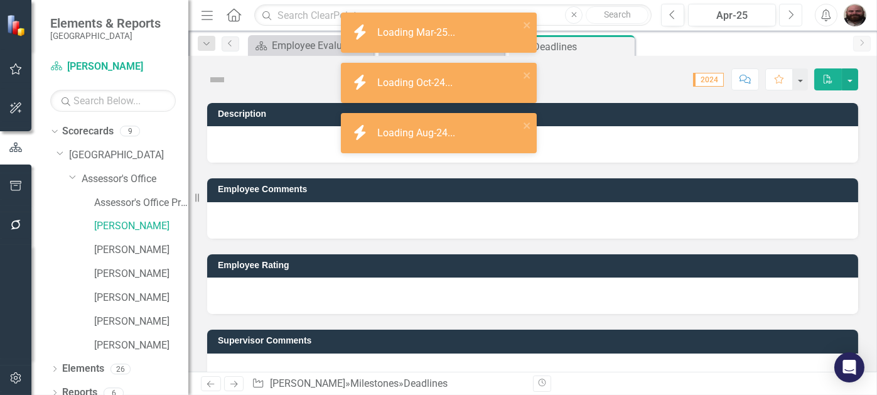
click at [787, 15] on button "Next" at bounding box center [790, 15] width 23 height 23
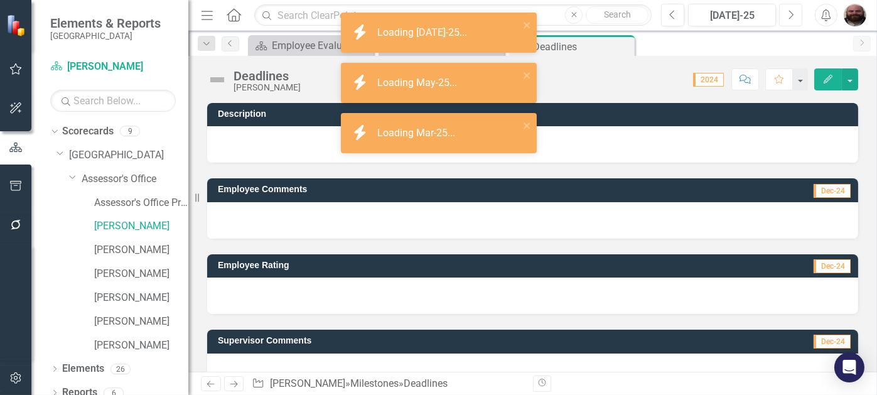
click at [787, 15] on button "Next" at bounding box center [790, 15] width 23 height 23
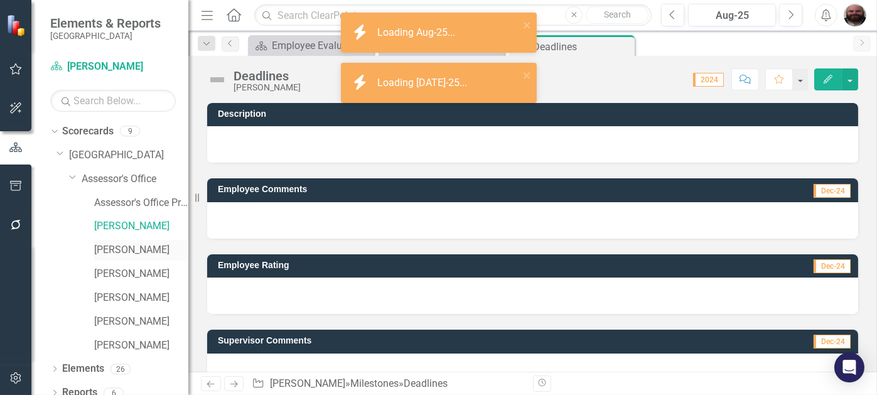
click at [121, 251] on link "[PERSON_NAME]" at bounding box center [141, 250] width 94 height 14
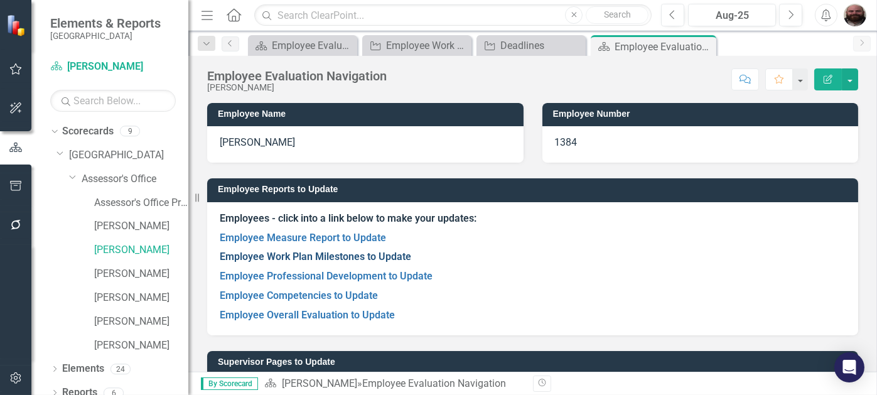
click at [291, 256] on link "Employee Work Plan Milestones to Update" at bounding box center [316, 257] width 192 height 12
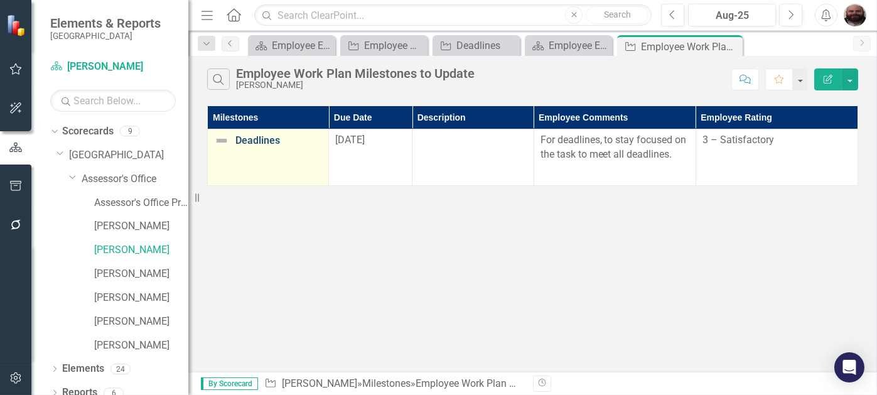
click at [280, 138] on link "Deadlines" at bounding box center [278, 140] width 87 height 11
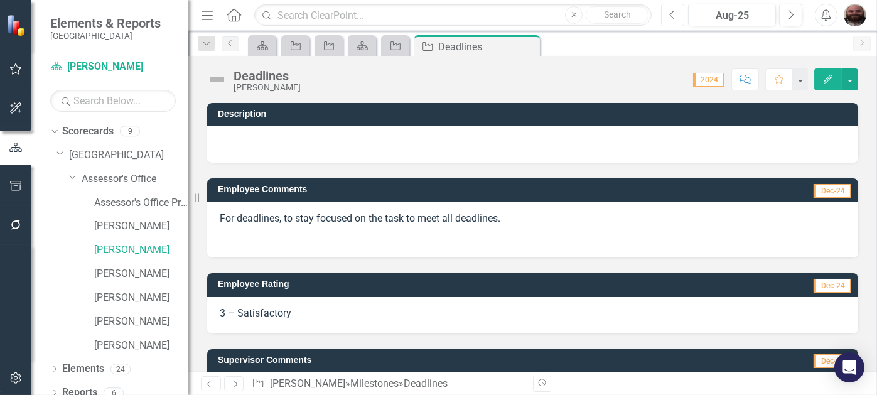
click at [671, 14] on icon "Previous" at bounding box center [672, 14] width 7 height 11
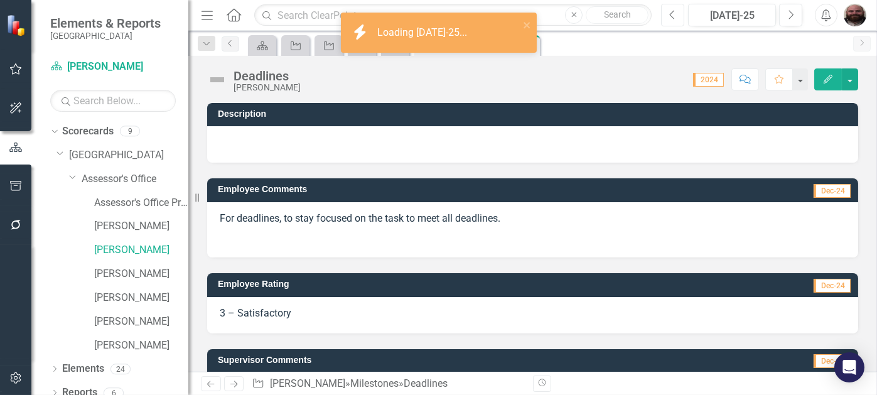
click at [671, 14] on icon "Previous" at bounding box center [672, 14] width 7 height 11
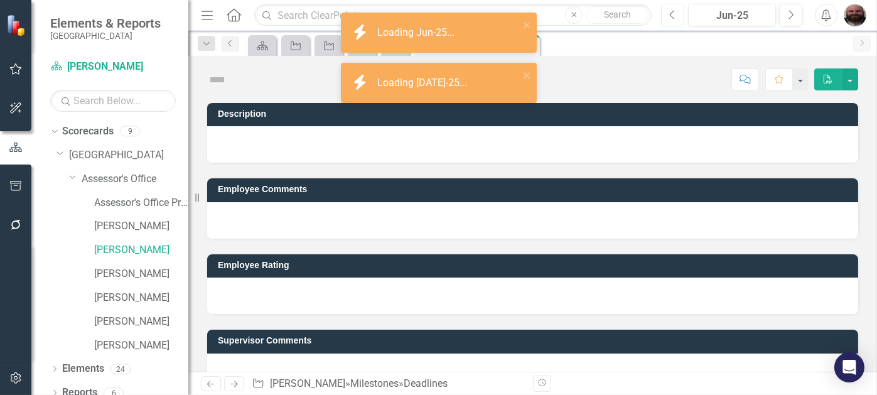
click at [671, 14] on icon "Previous" at bounding box center [672, 14] width 7 height 11
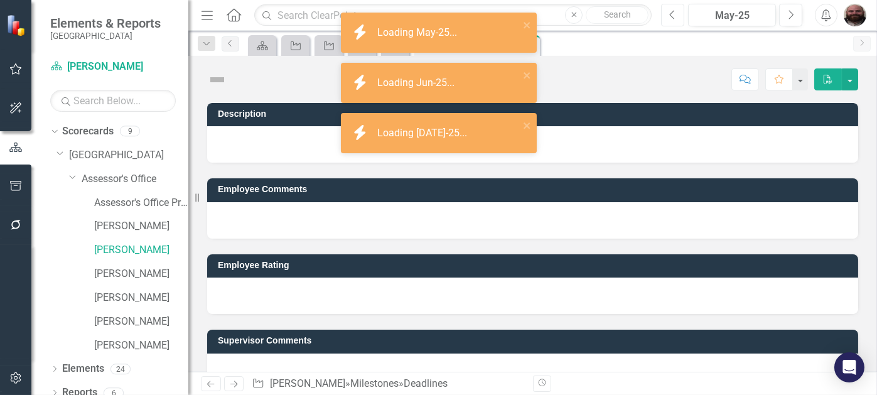
click at [671, 14] on icon "Previous" at bounding box center [672, 14] width 7 height 11
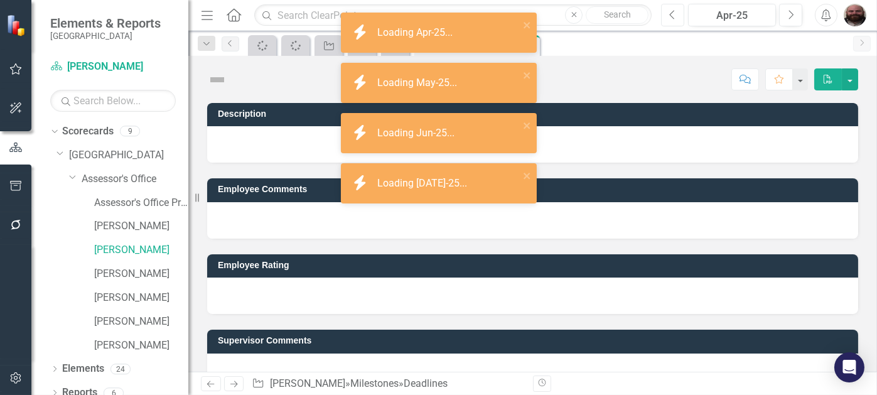
click at [671, 14] on icon "Previous" at bounding box center [672, 14] width 7 height 11
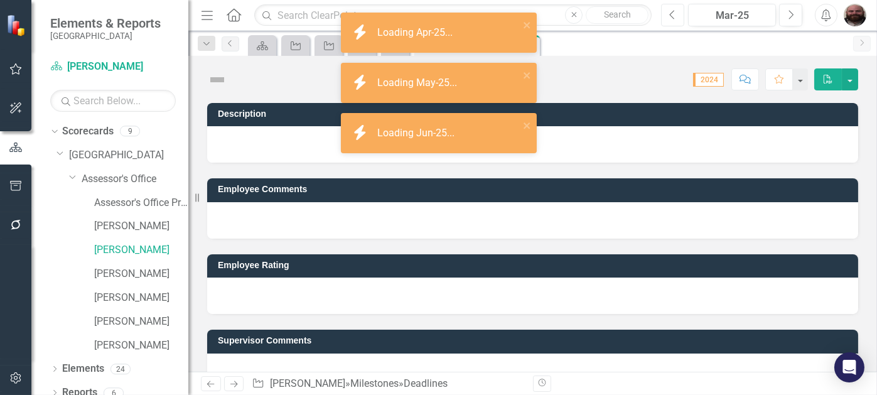
click at [671, 14] on icon "Previous" at bounding box center [672, 14] width 7 height 11
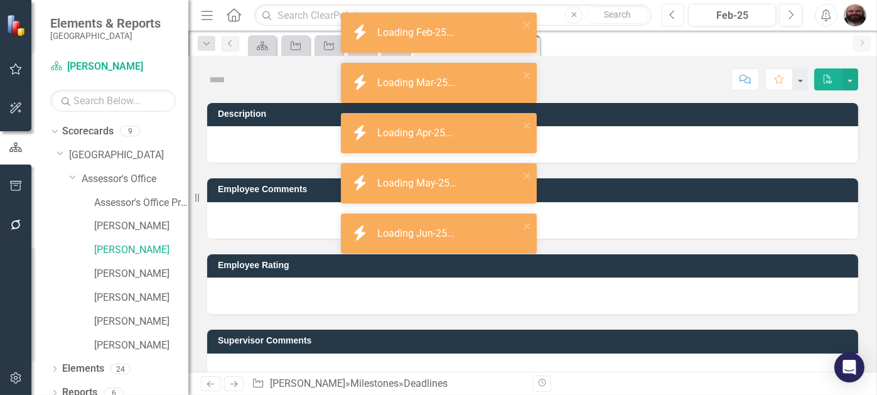
click at [671, 14] on icon "Previous" at bounding box center [672, 14] width 7 height 11
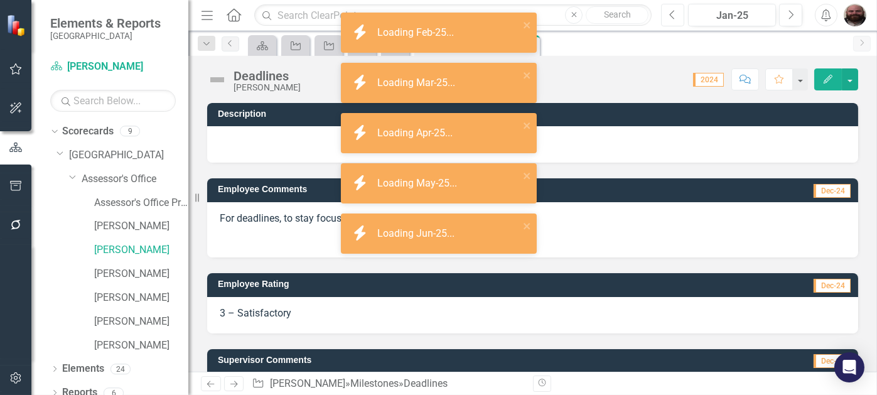
click at [671, 14] on icon "Previous" at bounding box center [672, 14] width 7 height 11
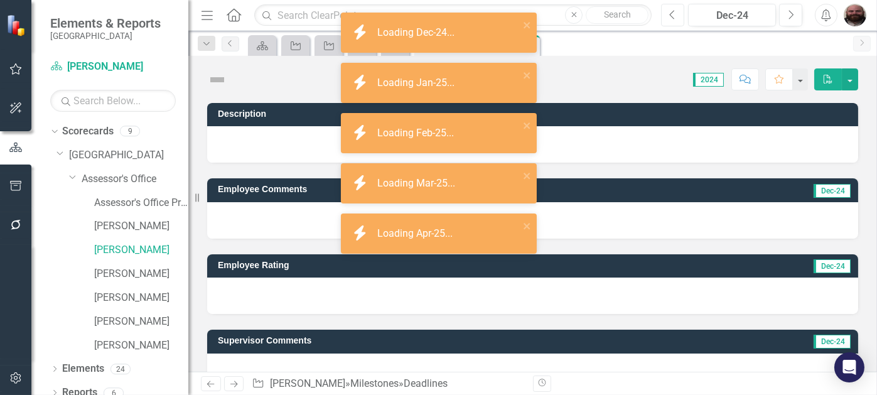
click at [671, 14] on icon "Previous" at bounding box center [672, 14] width 7 height 11
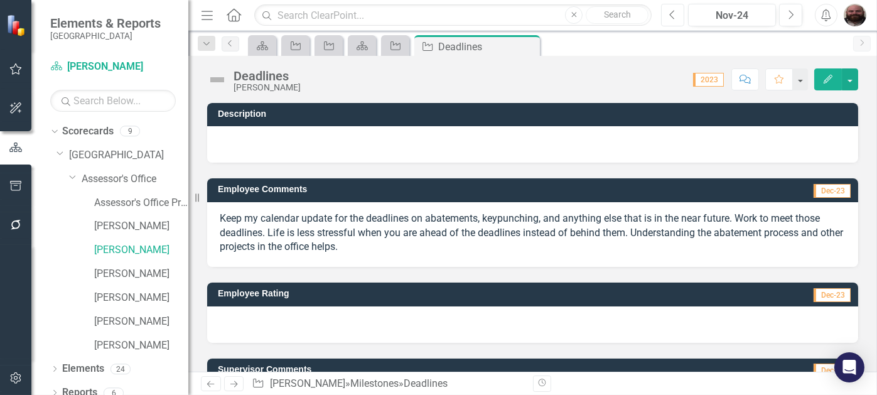
click at [674, 21] on button "Previous" at bounding box center [672, 15] width 23 height 23
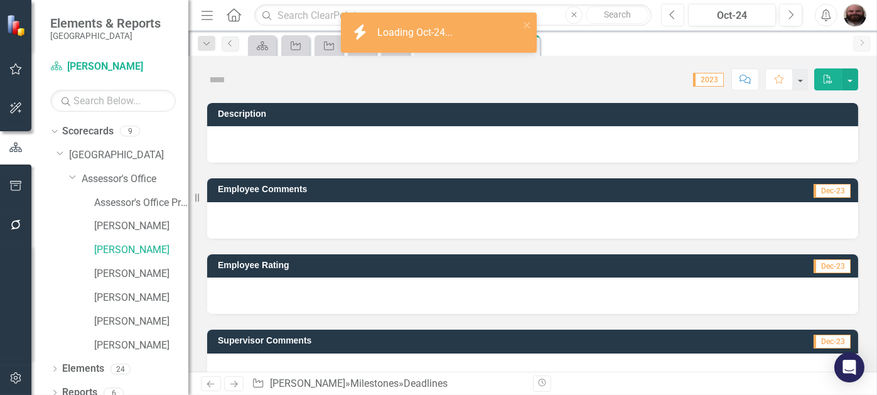
click at [674, 21] on button "Previous" at bounding box center [672, 15] width 23 height 23
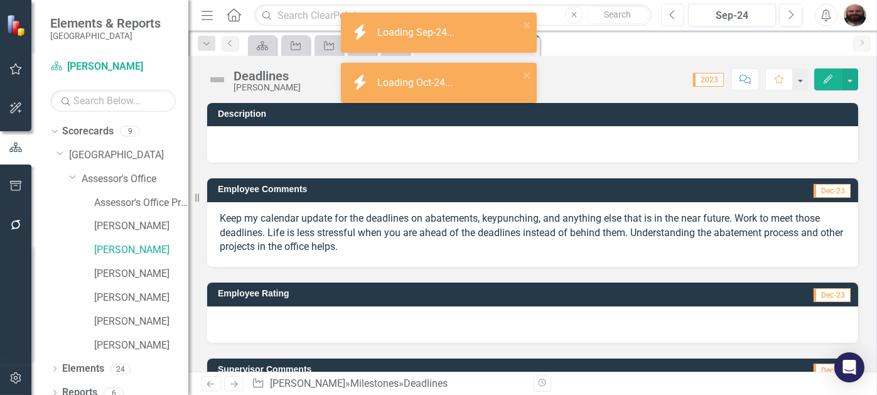
click at [674, 21] on button "Previous" at bounding box center [672, 15] width 23 height 23
click at [674, 20] on button "Previous" at bounding box center [672, 15] width 23 height 23
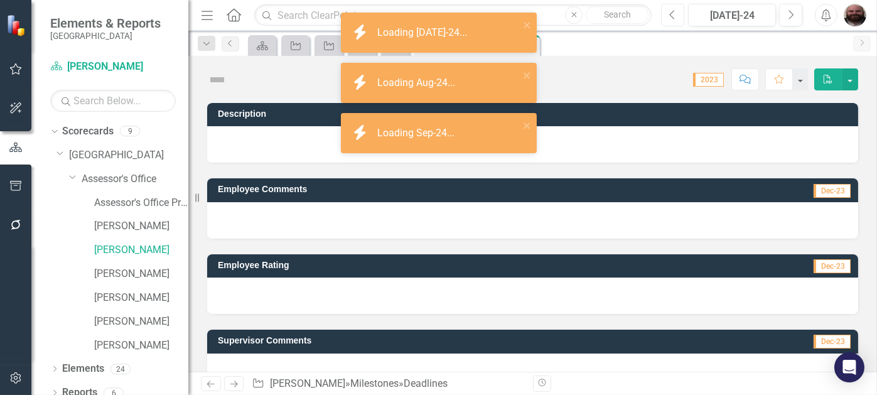
click at [674, 20] on button "Previous" at bounding box center [672, 15] width 23 height 23
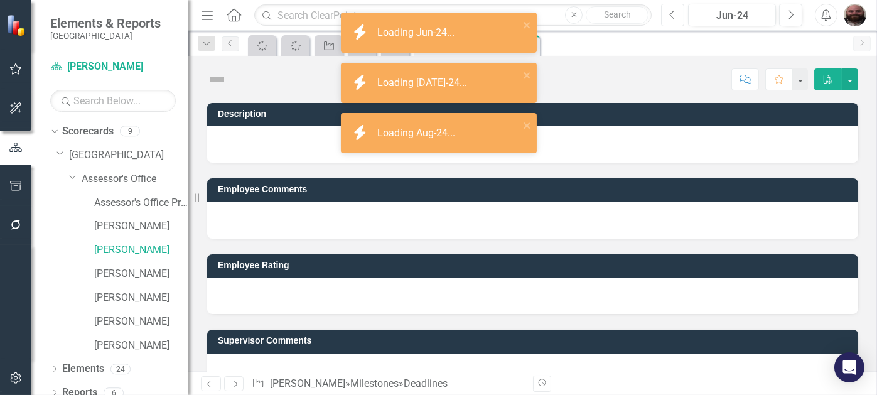
click at [674, 20] on button "Previous" at bounding box center [672, 15] width 23 height 23
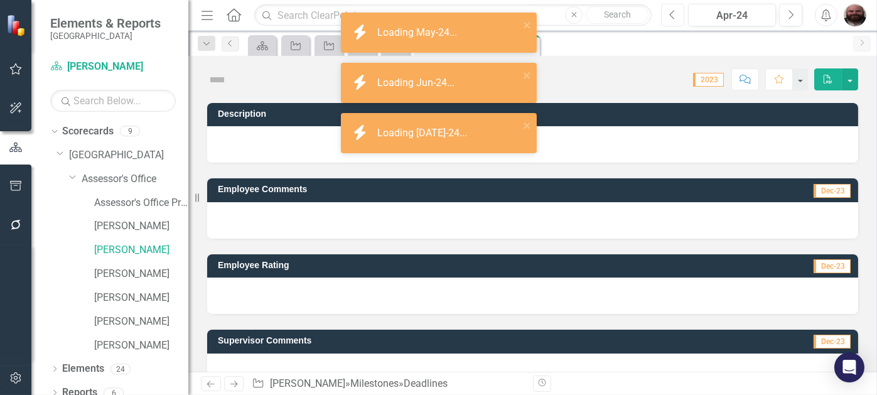
click at [674, 20] on button "Previous" at bounding box center [672, 15] width 23 height 23
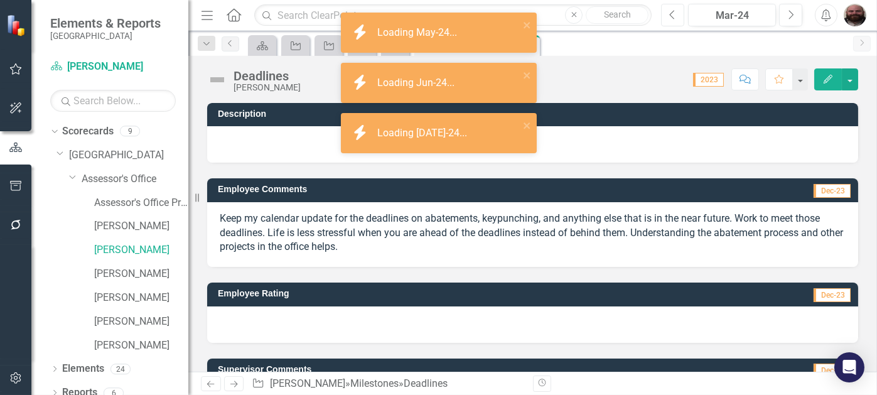
click at [674, 20] on button "Previous" at bounding box center [672, 15] width 23 height 23
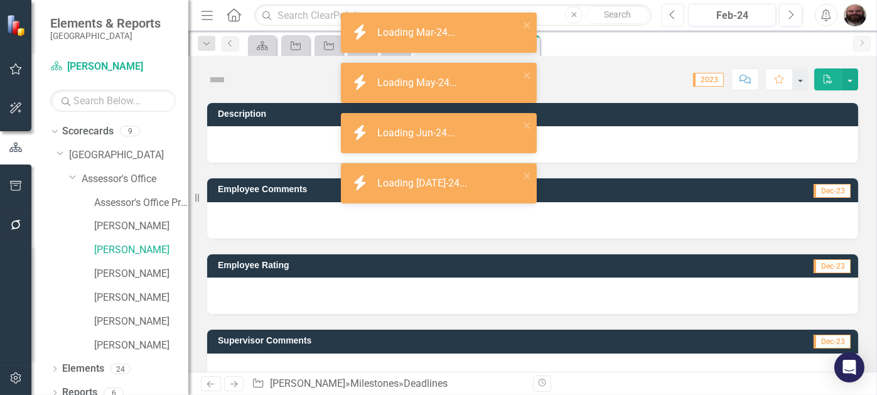
click at [674, 20] on button "Previous" at bounding box center [672, 15] width 23 height 23
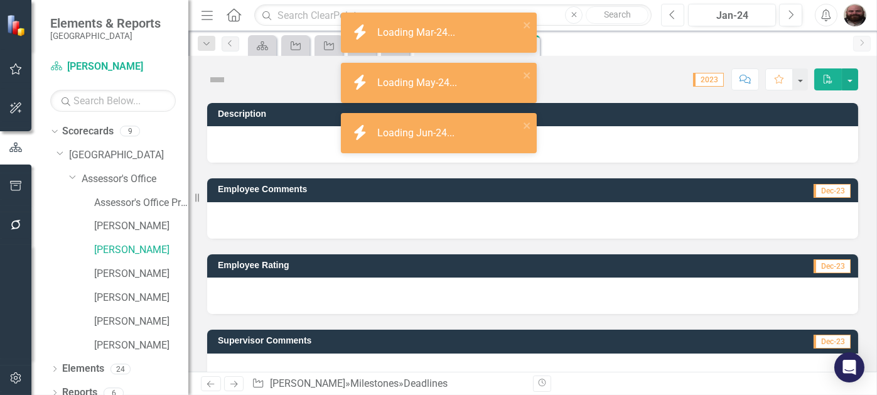
click at [674, 20] on button "Previous" at bounding box center [672, 15] width 23 height 23
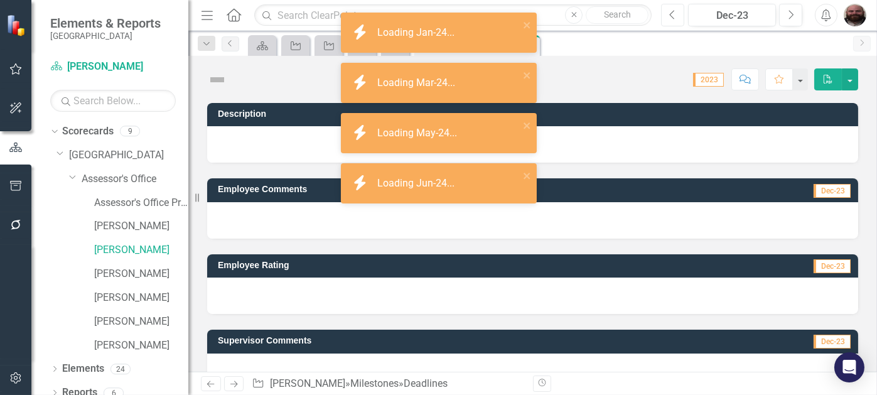
click at [674, 20] on button "Previous" at bounding box center [672, 15] width 23 height 23
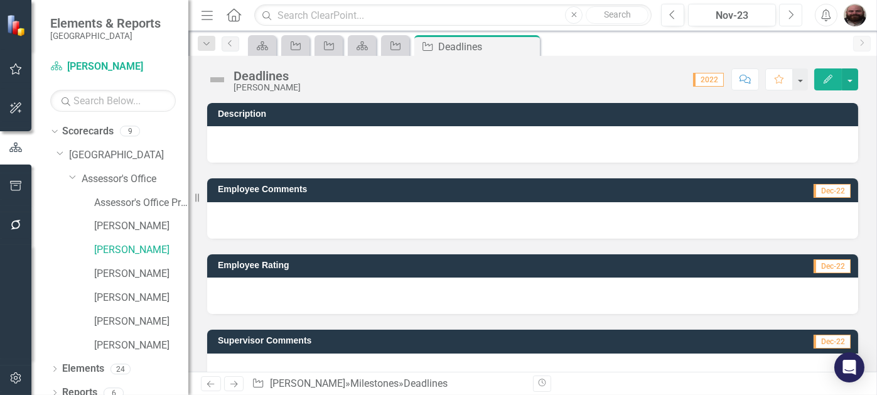
click at [784, 21] on button "Next" at bounding box center [790, 15] width 23 height 23
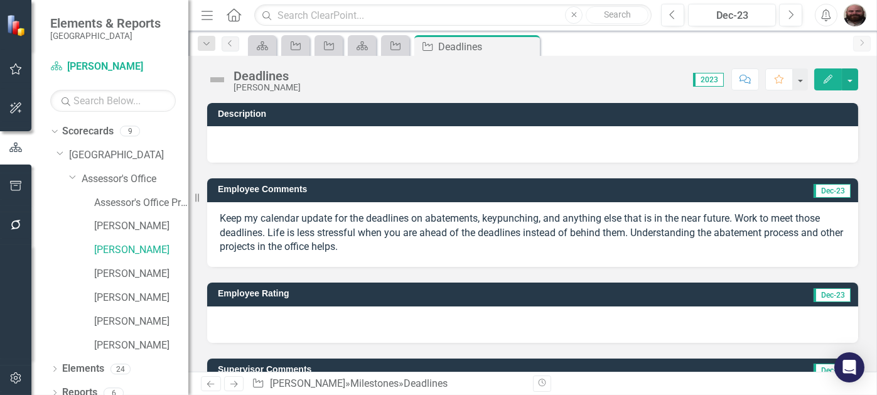
click at [664, 28] on div "Menu Home Search Close Search Previous Dec-23 Next Alerts User Edit Profile Dis…" at bounding box center [532, 15] width 689 height 31
click at [666, 18] on button "Previous" at bounding box center [672, 15] width 23 height 23
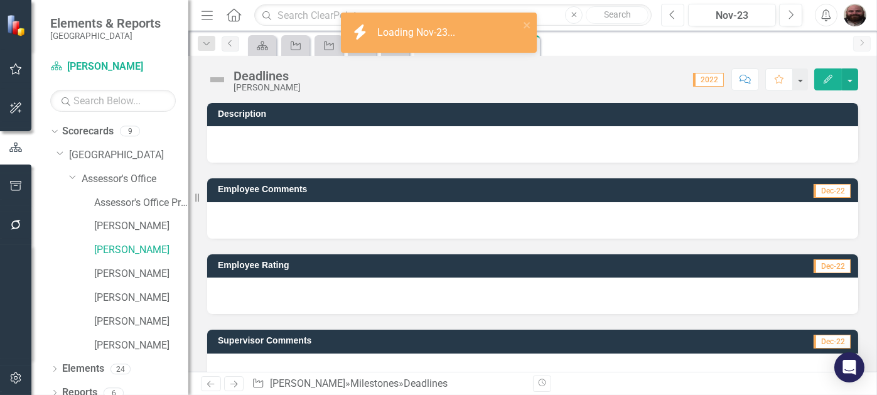
click at [666, 18] on button "Previous" at bounding box center [672, 15] width 23 height 23
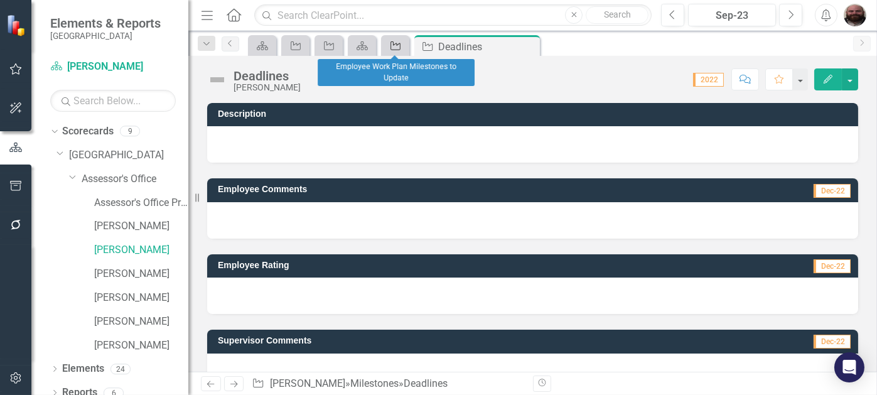
click at [387, 43] on div "Milestone" at bounding box center [393, 46] width 18 height 16
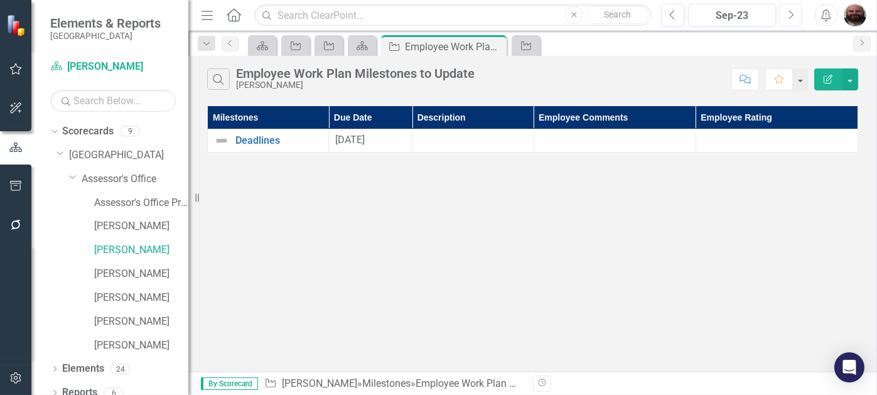
click at [787, 18] on icon "Next" at bounding box center [790, 14] width 7 height 11
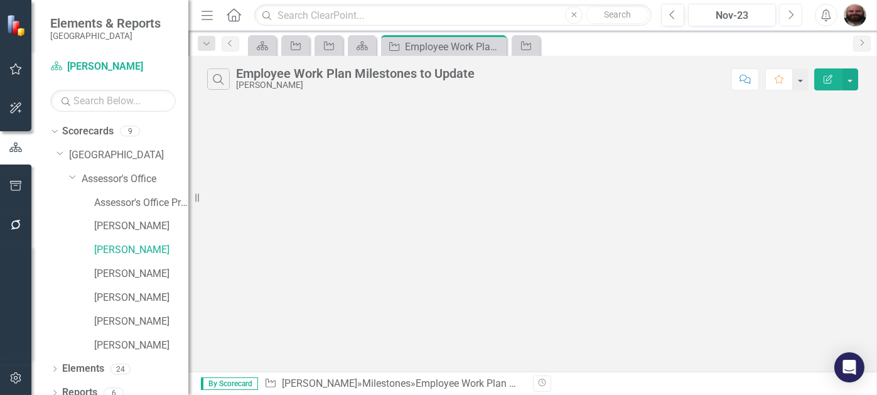
click at [787, 18] on icon "Next" at bounding box center [790, 14] width 7 height 11
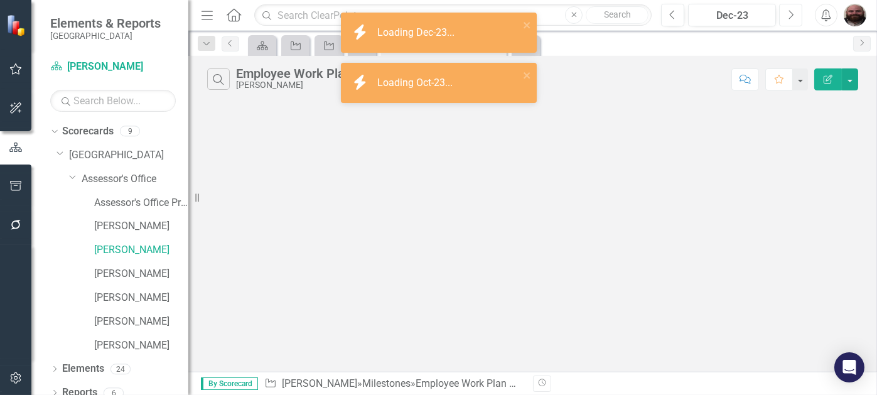
click at [787, 18] on icon "Next" at bounding box center [790, 14] width 7 height 11
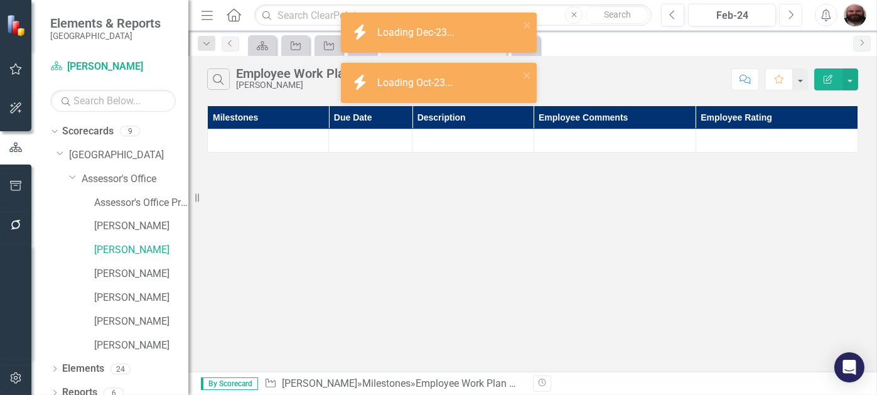
click at [787, 18] on icon "Next" at bounding box center [790, 14] width 7 height 11
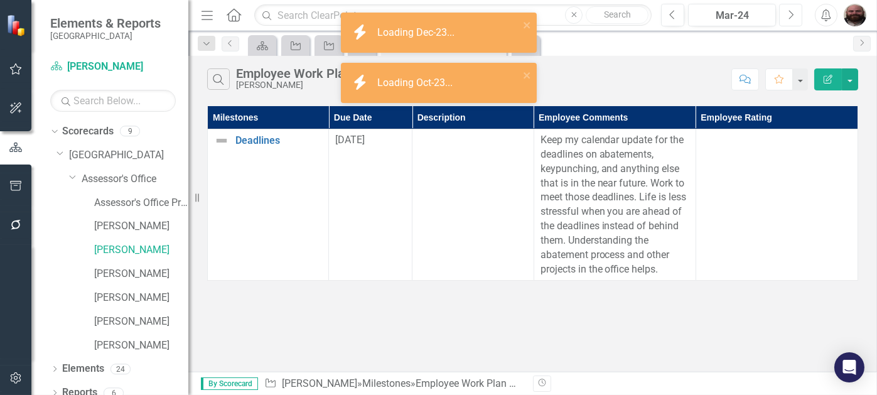
click at [787, 18] on icon "Next" at bounding box center [790, 14] width 7 height 11
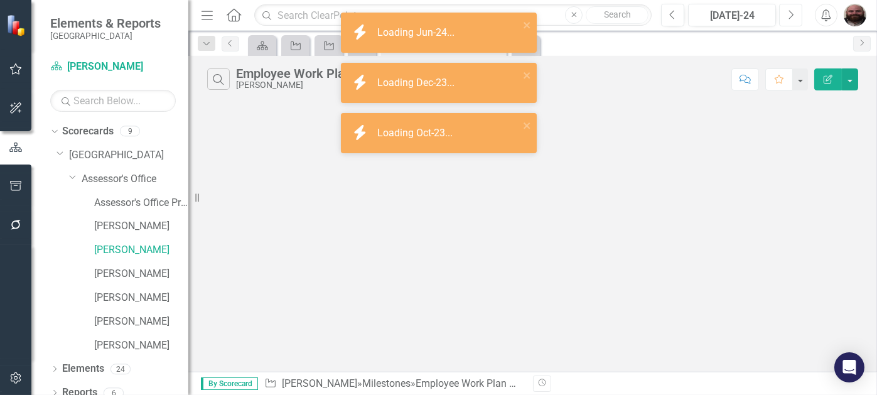
click at [787, 18] on icon "Next" at bounding box center [790, 14] width 7 height 11
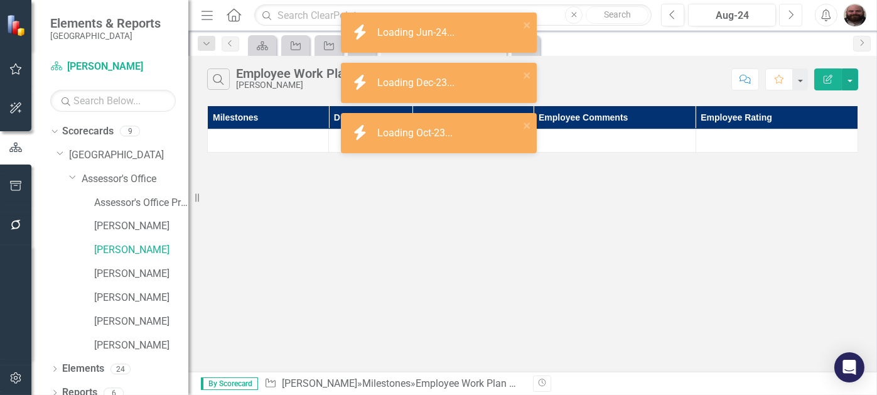
click at [787, 18] on icon "Next" at bounding box center [790, 14] width 7 height 11
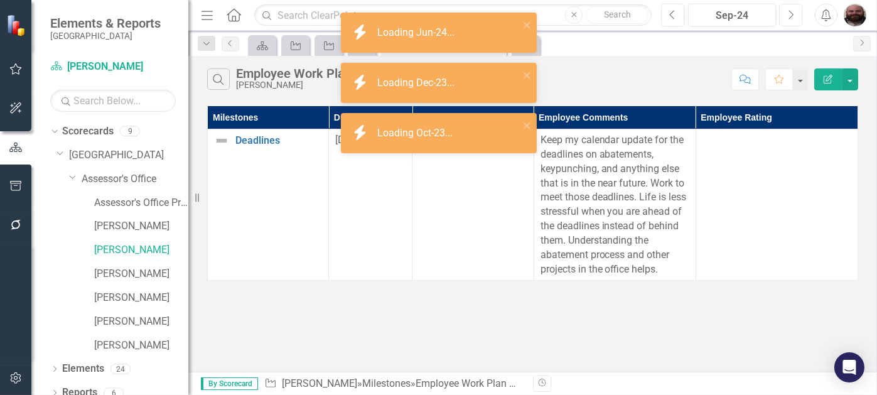
click at [787, 18] on icon "Next" at bounding box center [790, 14] width 7 height 11
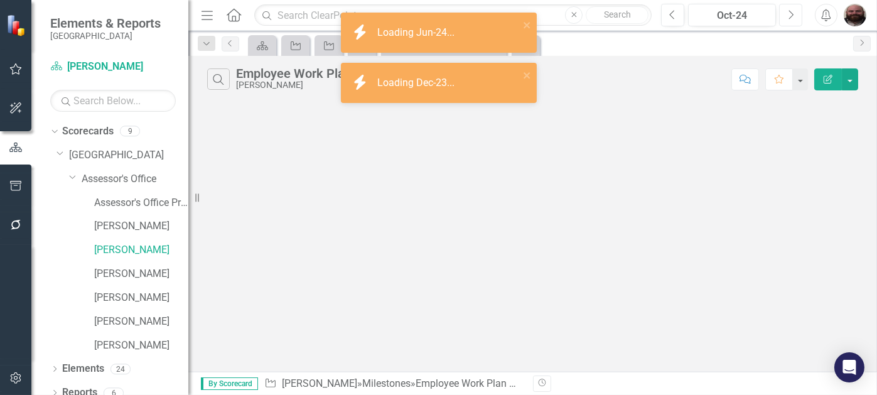
click at [787, 18] on icon "Next" at bounding box center [790, 14] width 7 height 11
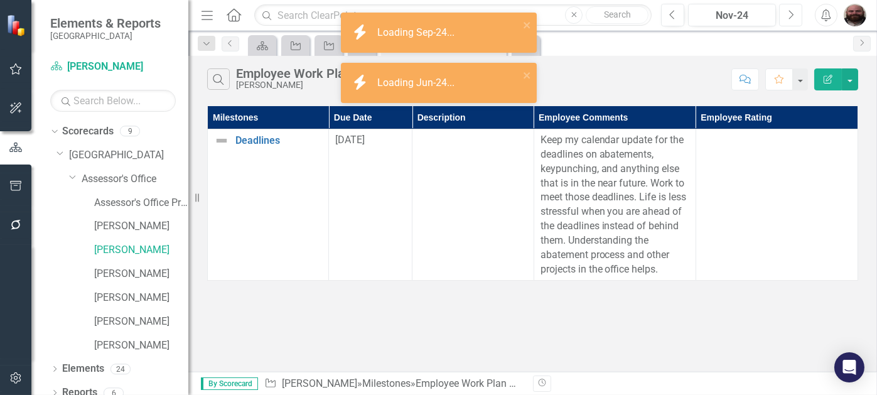
click at [787, 18] on icon "Next" at bounding box center [790, 14] width 7 height 11
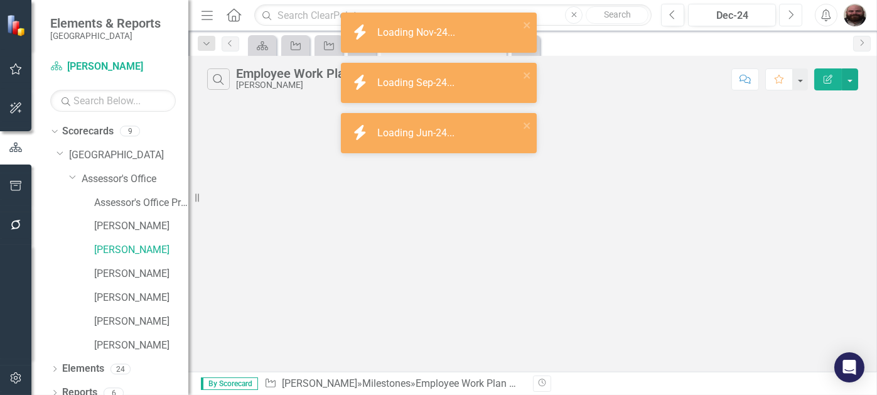
click at [787, 18] on icon "Next" at bounding box center [790, 14] width 7 height 11
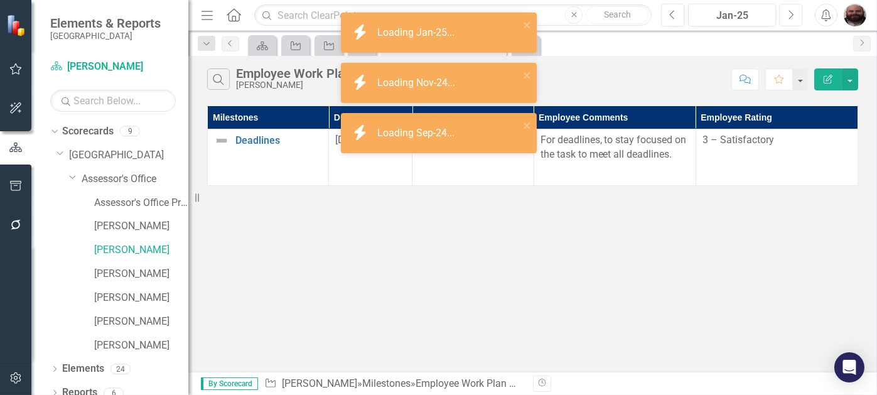
click at [787, 18] on icon "Next" at bounding box center [790, 14] width 7 height 11
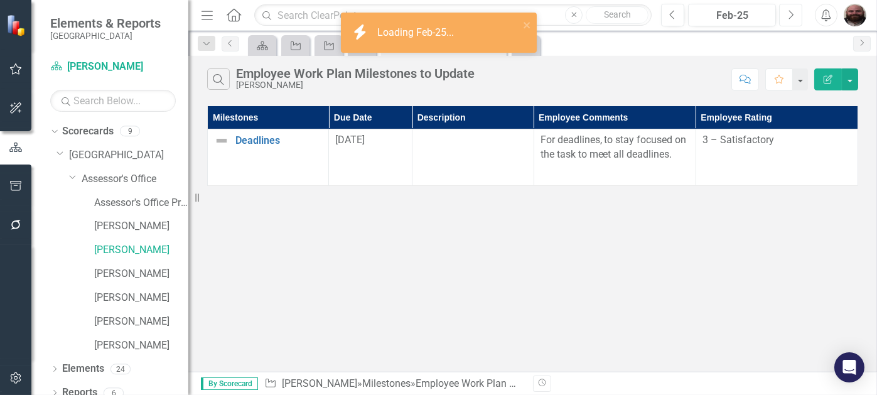
click at [787, 18] on icon "Next" at bounding box center [790, 14] width 7 height 11
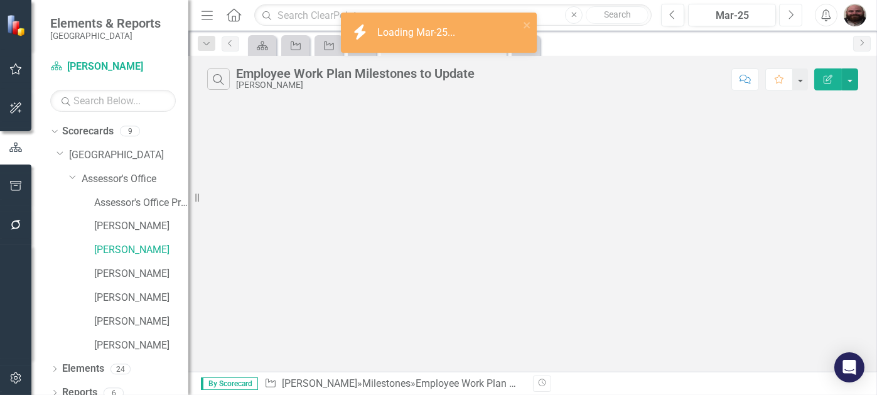
click at [787, 18] on icon "Next" at bounding box center [790, 14] width 7 height 11
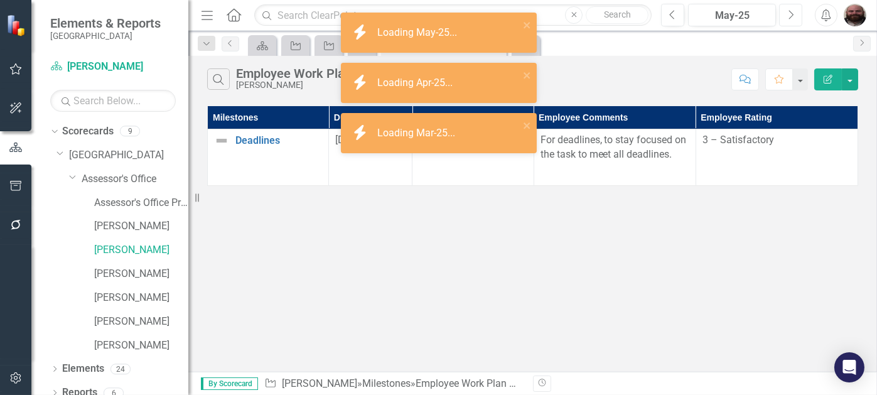
click at [787, 18] on icon "Next" at bounding box center [790, 14] width 7 height 11
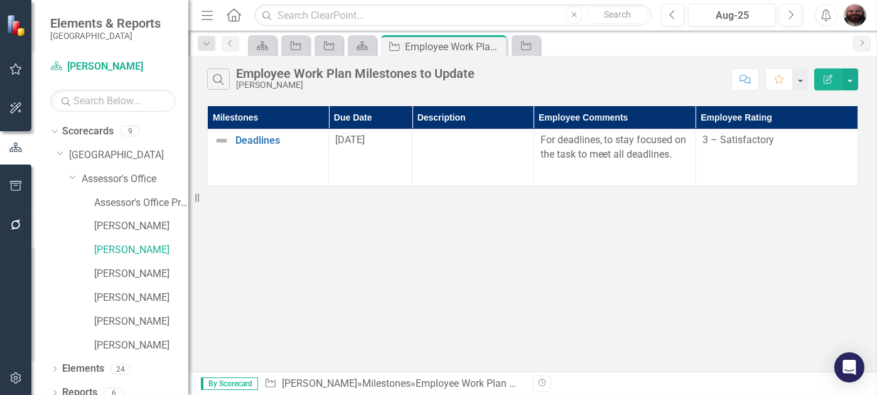
drag, startPoint x: 848, startPoint y: 15, endPoint x: 651, endPoint y: 246, distance: 303.3
click at [651, 246] on div "Search Employee Work Plan Milestones to Update [PERSON_NAME] Comment Favorite E…" at bounding box center [532, 214] width 689 height 316
click at [855, 12] on img "button" at bounding box center [855, 15] width 23 height 23
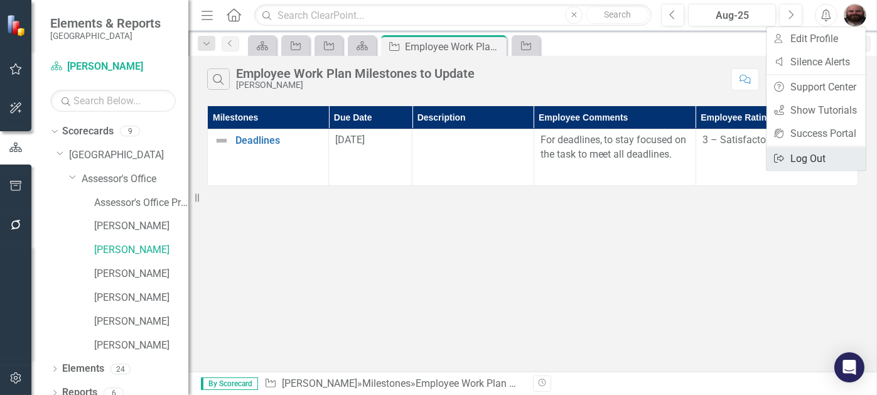
click at [816, 155] on link "Logout Log Out" at bounding box center [816, 158] width 99 height 23
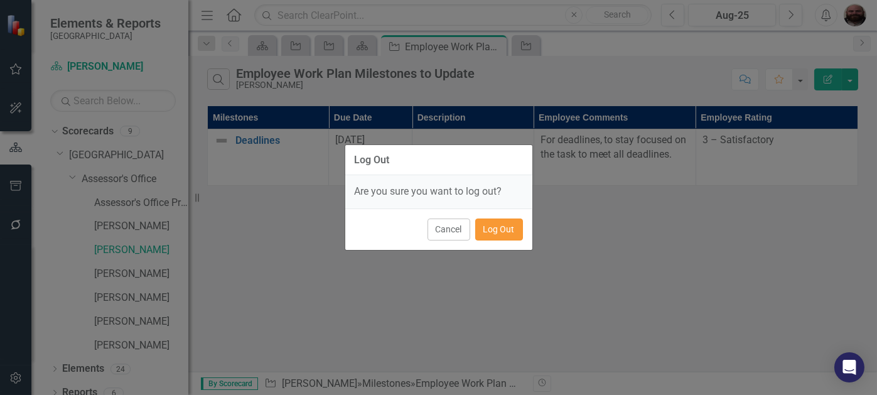
click at [499, 228] on button "Log Out" at bounding box center [499, 230] width 48 height 22
